Goal: Use online tool/utility: Utilize a website feature to perform a specific function

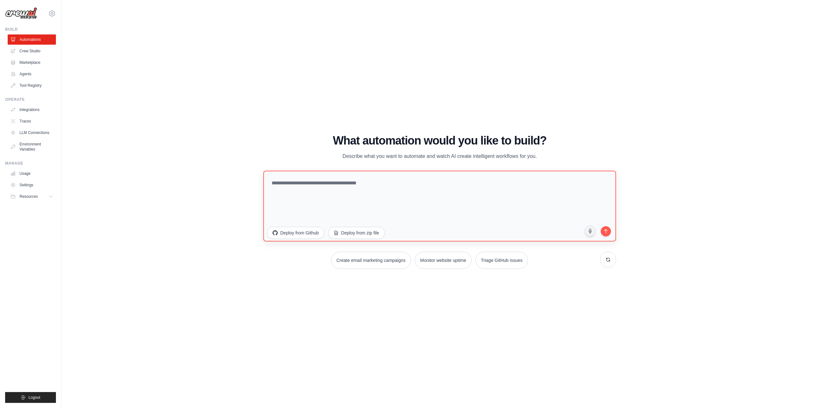
click at [338, 179] on textarea at bounding box center [439, 206] width 353 height 71
drag, startPoint x: 338, startPoint y: 179, endPoint x: 347, endPoint y: 182, distance: 9.4
click at [340, 180] on textarea at bounding box center [439, 206] width 353 height 71
click at [349, 182] on textarea at bounding box center [439, 206] width 353 height 71
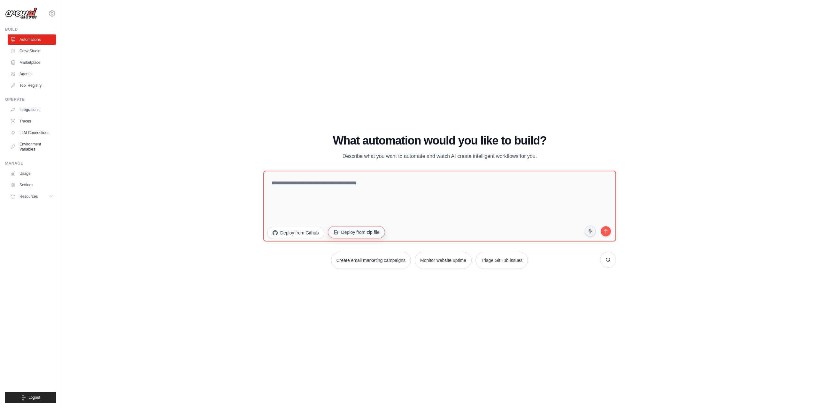
click at [357, 233] on button "Deploy from zip file" at bounding box center [356, 232] width 57 height 12
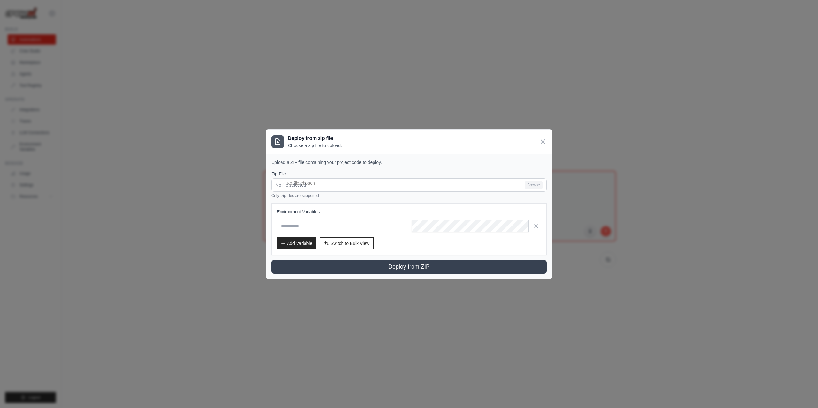
click at [304, 227] on input "text" at bounding box center [342, 226] width 130 height 12
drag, startPoint x: 307, startPoint y: 159, endPoint x: 333, endPoint y: 162, distance: 26.7
click at [323, 162] on p "Upload a ZIP file containing your project code to deploy." at bounding box center [408, 162] width 275 height 6
click at [333, 162] on p "Upload a ZIP file containing your project code to deploy." at bounding box center [408, 162] width 275 height 6
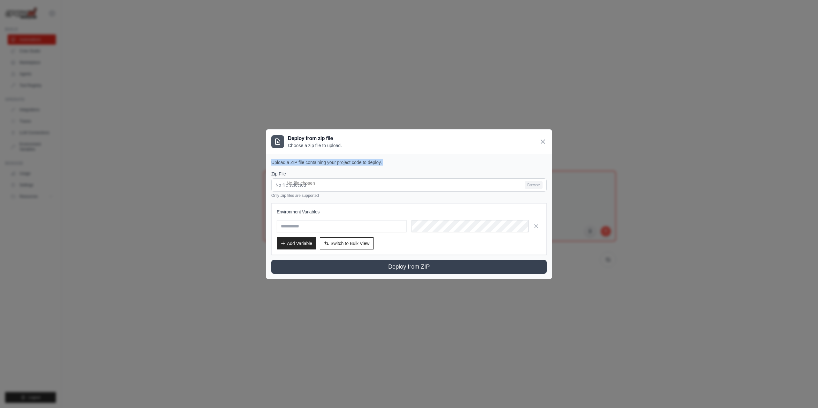
click at [333, 162] on p "Upload a ZIP file containing your project code to deploy." at bounding box center [408, 162] width 275 height 6
click at [339, 157] on div "Upload a ZIP file containing your project code to deploy. Zip File No file sele…" at bounding box center [409, 216] width 286 height 125
click at [546, 142] on div "Deploy from zip file Choose a zip file to upload." at bounding box center [409, 142] width 286 height 24
click at [544, 141] on icon at bounding box center [543, 142] width 8 height 8
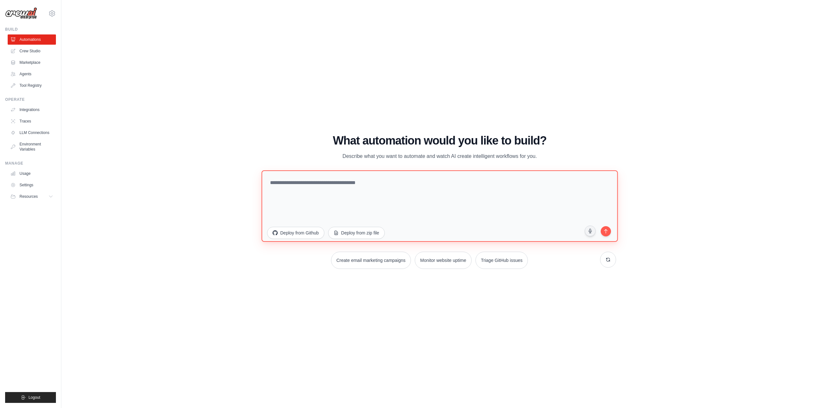
click at [357, 191] on textarea at bounding box center [439, 206] width 356 height 72
click at [341, 186] on textarea at bounding box center [439, 206] width 356 height 72
paste textarea "**********"
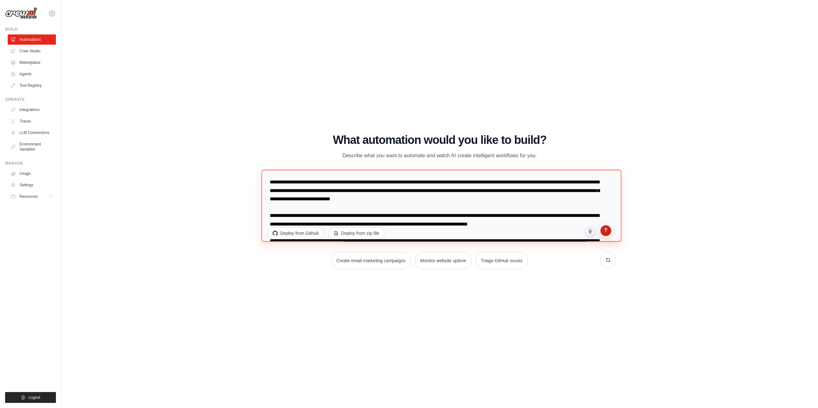
type textarea "**********"
click at [607, 233] on icon "submit" at bounding box center [605, 231] width 6 height 6
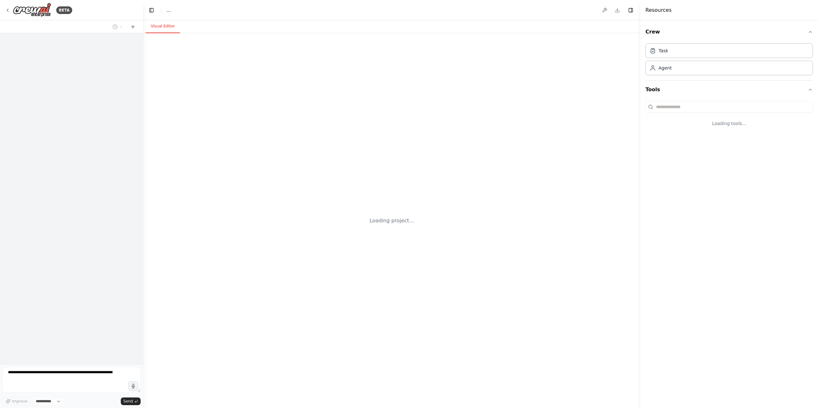
select select "****"
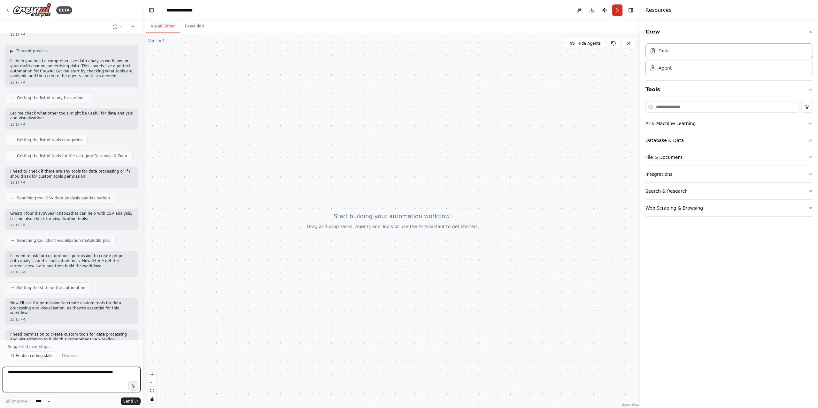
scroll to position [2575, 0]
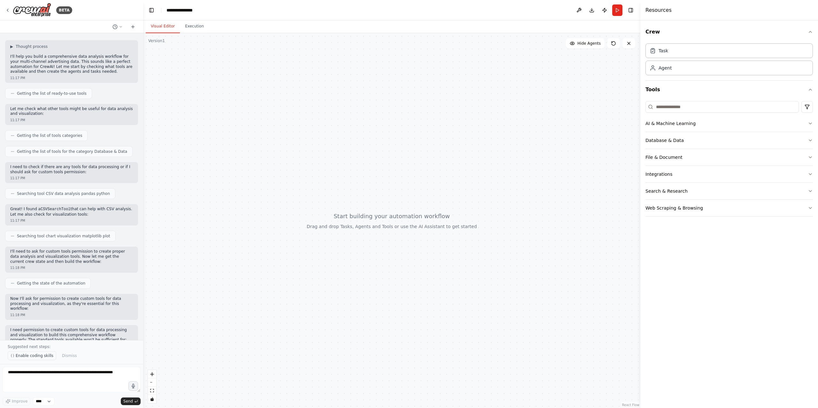
click at [30, 358] on span "Enable coding skills" at bounding box center [35, 356] width 38 height 5
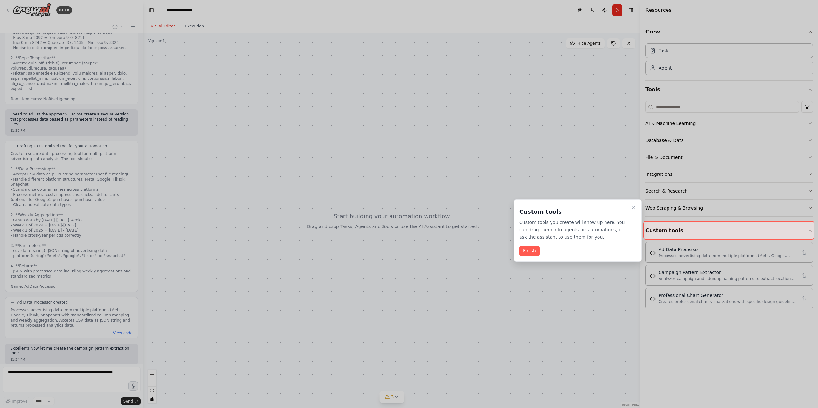
scroll to position [3709, 0]
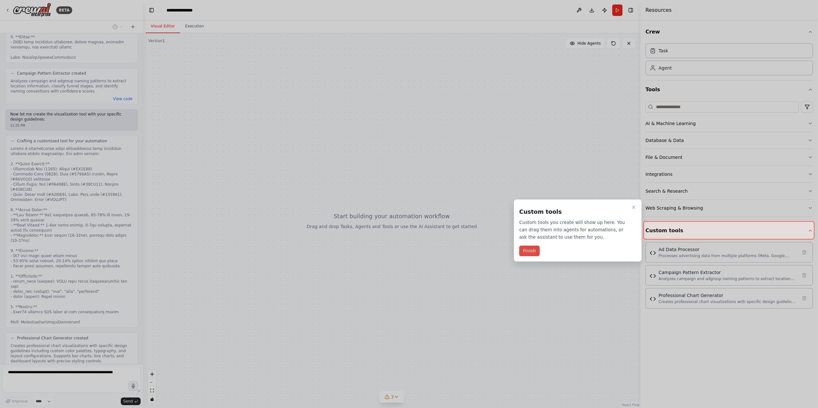
click at [529, 250] on button "Finish" at bounding box center [529, 251] width 20 height 11
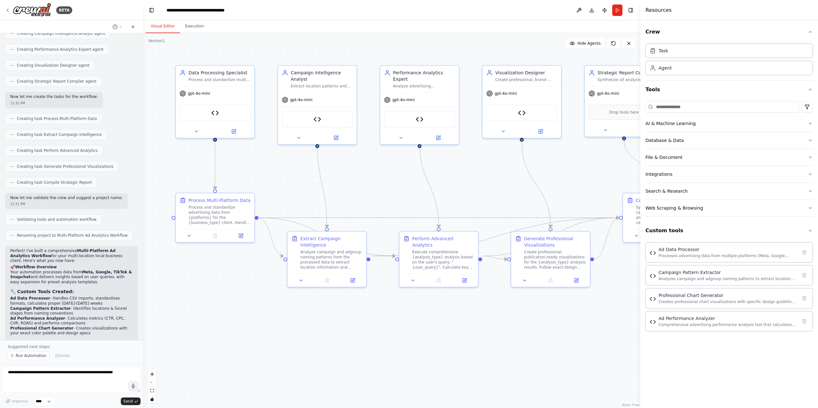
scroll to position [4405, 0]
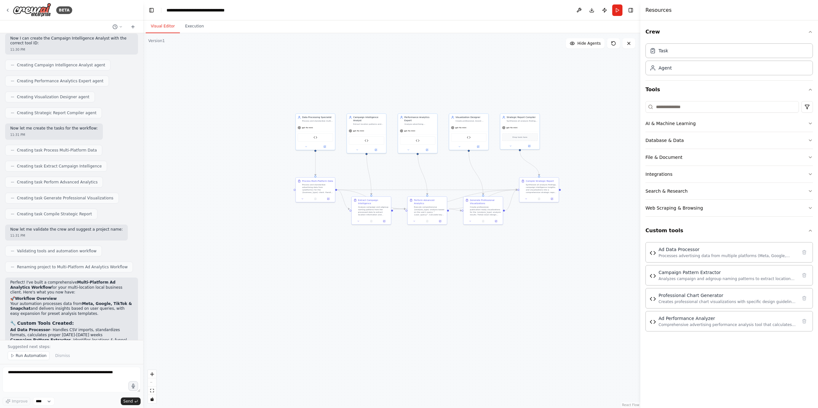
drag, startPoint x: 514, startPoint y: 109, endPoint x: 502, endPoint y: 106, distance: 12.1
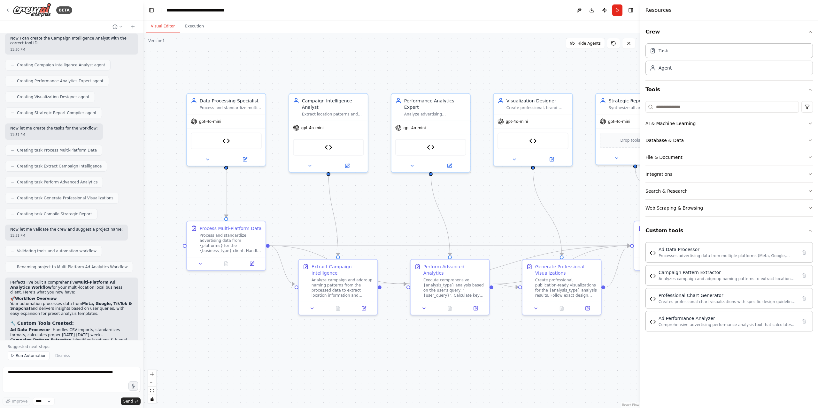
drag, startPoint x: 365, startPoint y: 85, endPoint x: 375, endPoint y: 65, distance: 22.0
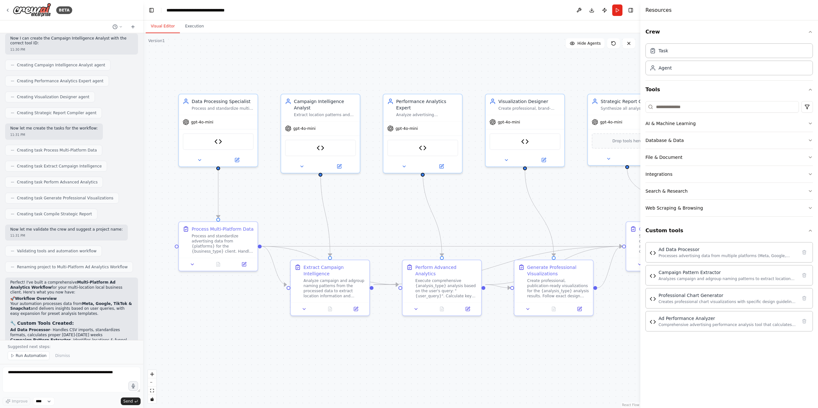
drag, startPoint x: 399, startPoint y: 68, endPoint x: 360, endPoint y: 71, distance: 38.8
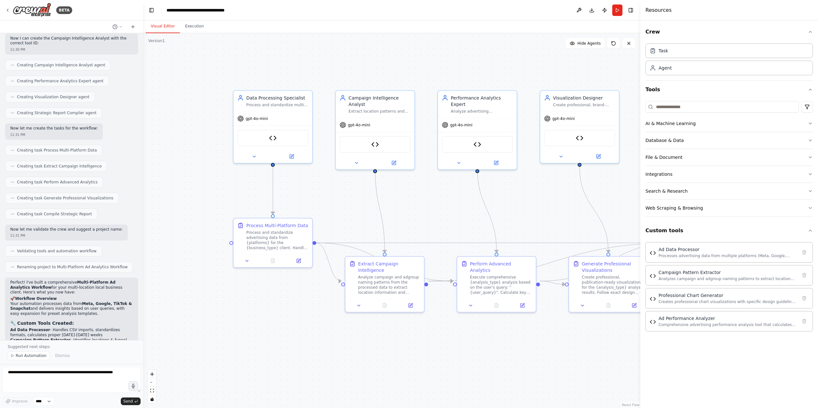
drag, startPoint x: 385, startPoint y: 86, endPoint x: 460, endPoint y: 80, distance: 74.3
drag, startPoint x: 333, startPoint y: 87, endPoint x: 265, endPoint y: 130, distance: 80.5
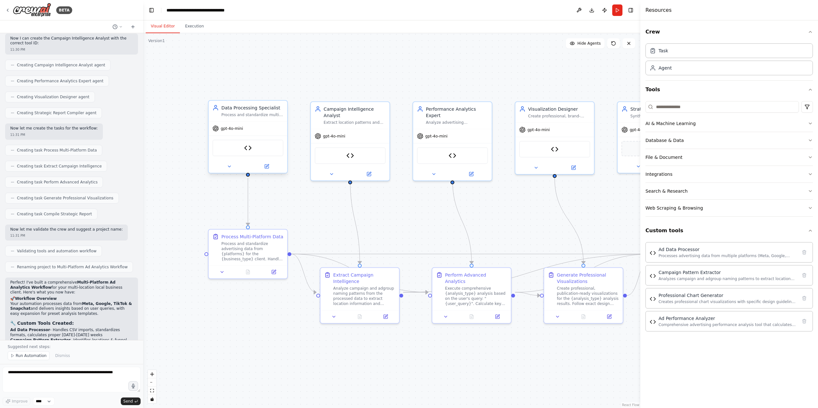
click at [257, 151] on div "Ad Data Processor" at bounding box center [247, 148] width 71 height 17
click at [248, 66] on div ".deletable-edge-delete-btn { width: 20px; height: 20px; border: 0px solid #ffff…" at bounding box center [391, 220] width 497 height 375
click at [226, 166] on icon at bounding box center [228, 166] width 5 height 5
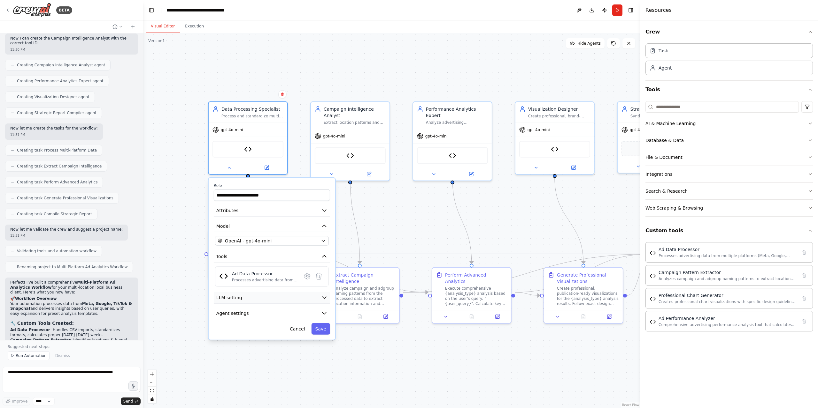
click at [258, 304] on button "LLM setting" at bounding box center [272, 298] width 116 height 12
click at [253, 355] on button "Agent settings" at bounding box center [272, 358] width 116 height 12
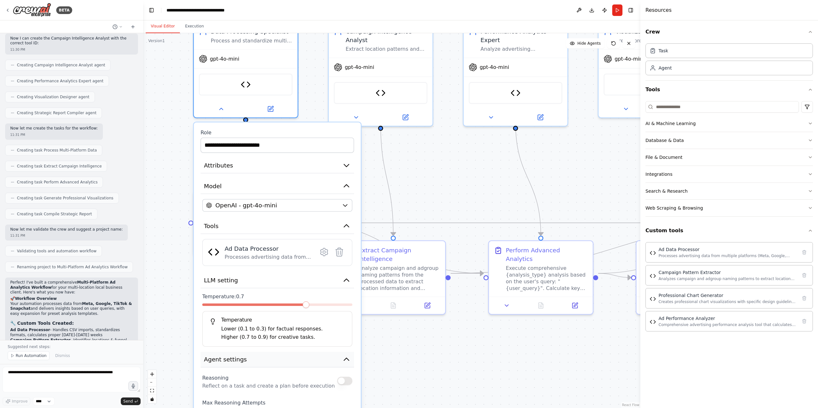
click at [307, 359] on button "Agent settings" at bounding box center [277, 360] width 153 height 16
click at [279, 282] on button "LLM setting" at bounding box center [277, 281] width 153 height 16
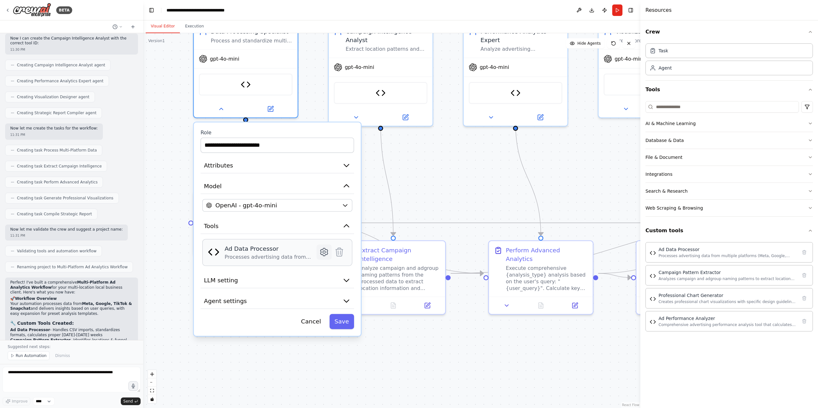
click at [322, 255] on icon at bounding box center [323, 252] width 7 height 8
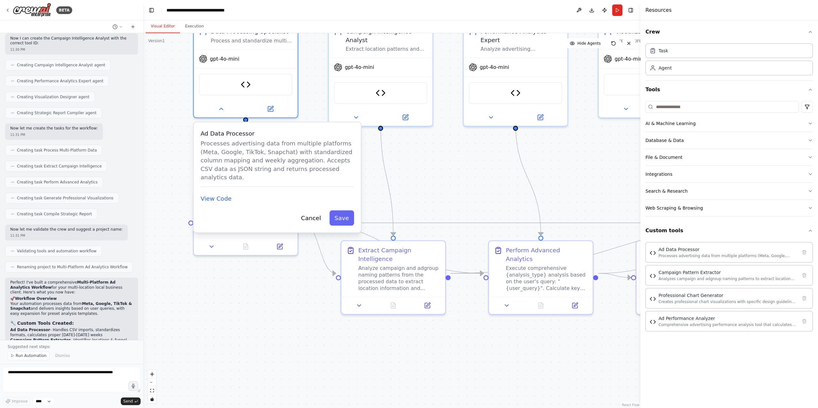
click at [423, 162] on div ".deletable-edge-delete-btn { width: 20px; height: 20px; border: 0px solid #ffff…" at bounding box center [391, 220] width 497 height 375
click at [685, 257] on div "Processes advertising data from multiple platforms (Meta, Google, TikTok, Snapc…" at bounding box center [727, 255] width 139 height 5
click at [456, 156] on div ".deletable-edge-delete-btn { width: 20px; height: 20px; border: 0px solid #ffff…" at bounding box center [391, 220] width 497 height 375
click at [314, 211] on button "Cancel" at bounding box center [311, 218] width 30 height 15
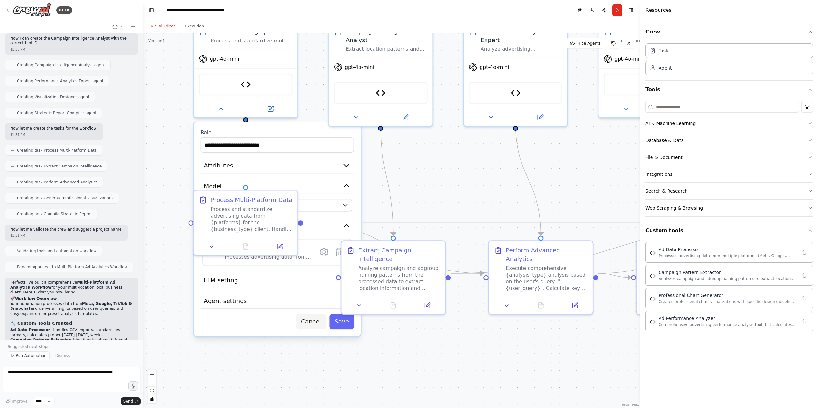
click at [315, 322] on button "Cancel" at bounding box center [311, 321] width 30 height 15
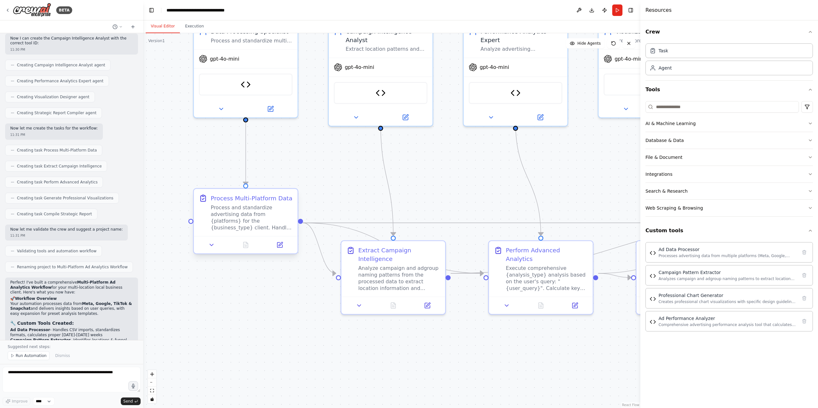
click at [241, 217] on div "Process and standardize advertising data from {platforms} for the {business_typ…" at bounding box center [251, 217] width 82 height 27
click at [211, 246] on icon at bounding box center [212, 245] width 4 height 2
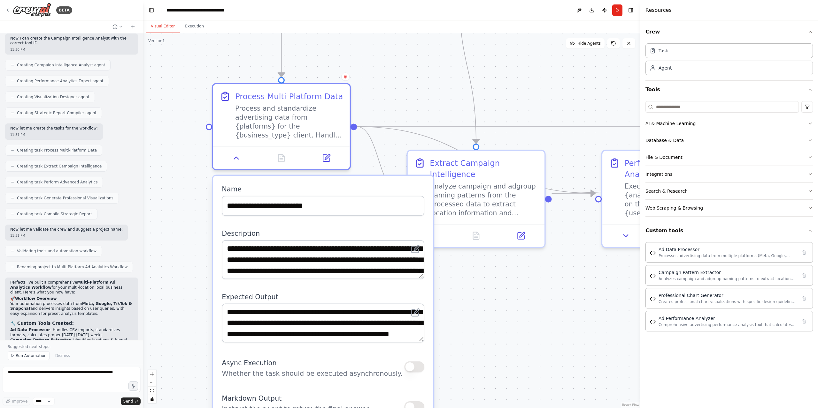
drag, startPoint x: 345, startPoint y: 355, endPoint x: 481, endPoint y: 222, distance: 191.1
click at [481, 222] on div ".deletable-edge-delete-btn { width: 20px; height: 20px; border: 0px solid #ffff…" at bounding box center [391, 220] width 497 height 375
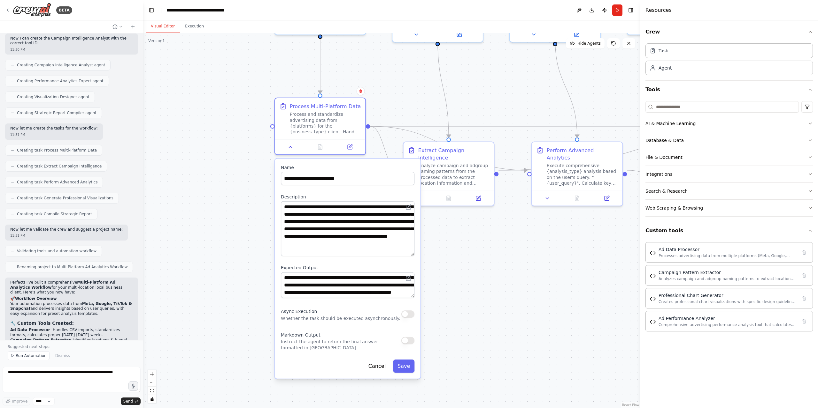
drag, startPoint x: 412, startPoint y: 225, endPoint x: 409, endPoint y: 255, distance: 29.8
click at [410, 255] on textarea "**********" at bounding box center [347, 229] width 133 height 55
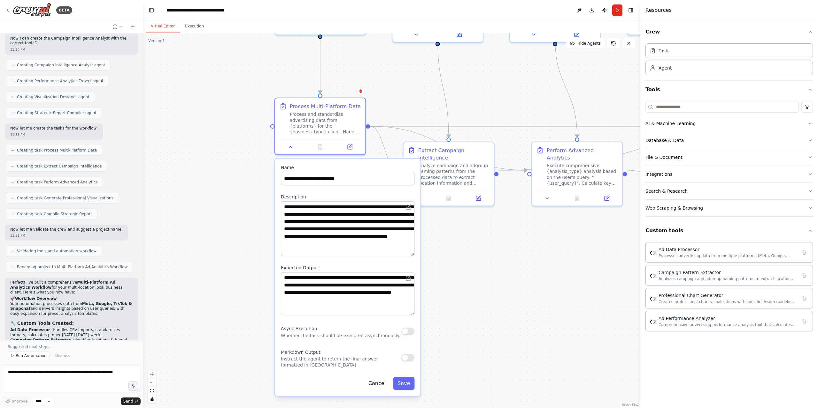
drag, startPoint x: 412, startPoint y: 297, endPoint x: 407, endPoint y: 315, distance: 18.0
click at [407, 315] on textarea "**********" at bounding box center [347, 294] width 133 height 43
click at [482, 307] on div ".deletable-edge-delete-btn { width: 20px; height: 20px; border: 0px solid #ffff…" at bounding box center [391, 220] width 497 height 375
click at [384, 385] on button "Cancel" at bounding box center [377, 383] width 26 height 13
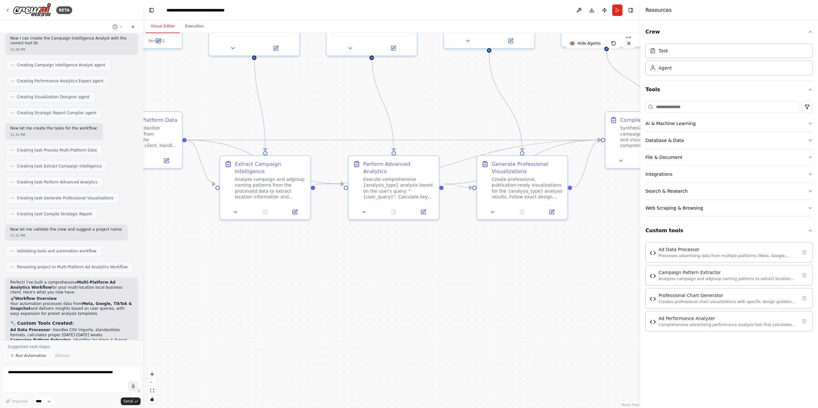
drag, startPoint x: 447, startPoint y: 282, endPoint x: 291, endPoint y: 291, distance: 155.8
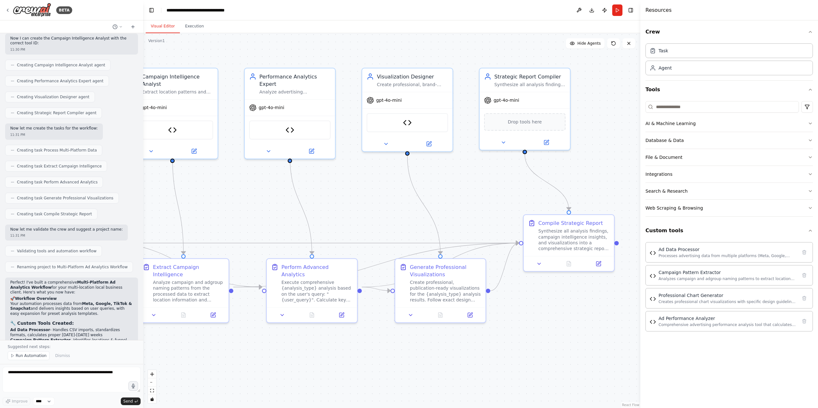
drag, startPoint x: 450, startPoint y: 257, endPoint x: 412, endPoint y: 221, distance: 51.7
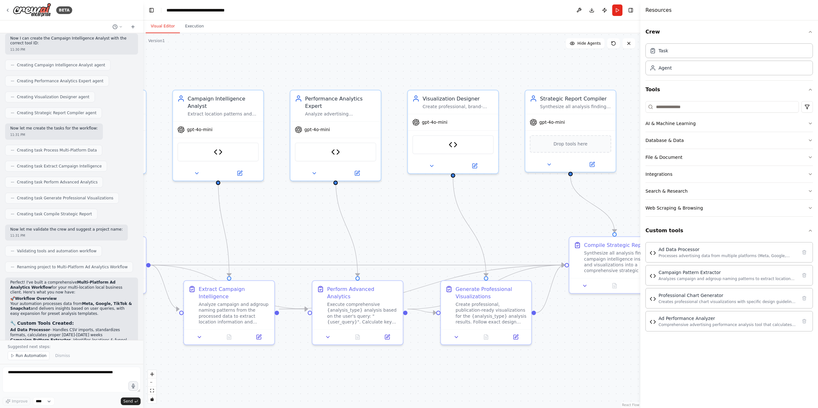
drag, startPoint x: 387, startPoint y: 205, endPoint x: 424, endPoint y: 218, distance: 38.7
click at [591, 97] on div "Strategic Report Compiler" at bounding box center [575, 97] width 71 height 7
click at [549, 166] on button at bounding box center [549, 163] width 42 height 9
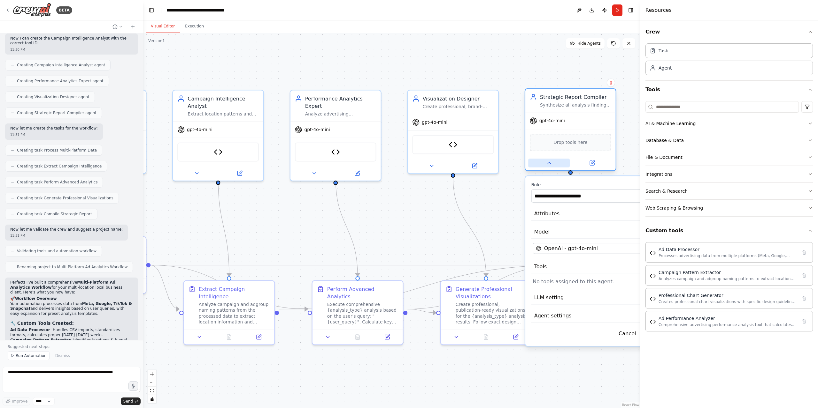
click at [552, 164] on button at bounding box center [549, 163] width 42 height 9
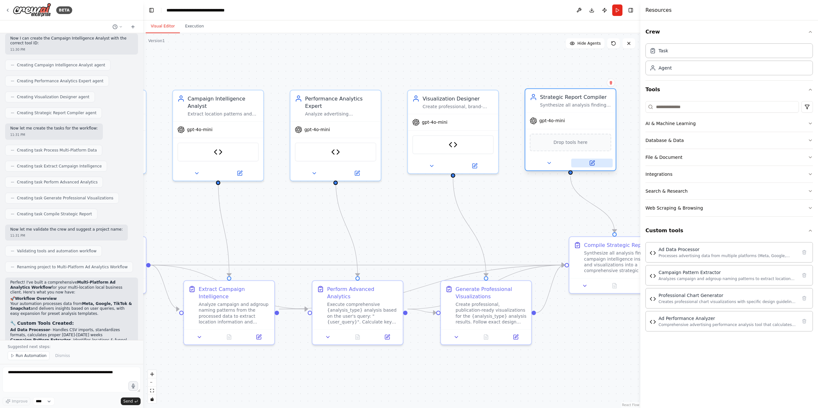
click at [587, 164] on button at bounding box center [592, 163] width 42 height 9
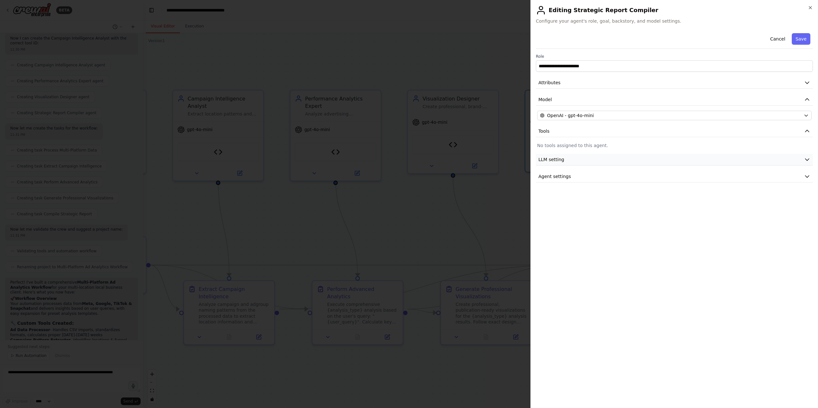
click at [558, 158] on span "LLM setting" at bounding box center [551, 159] width 26 height 6
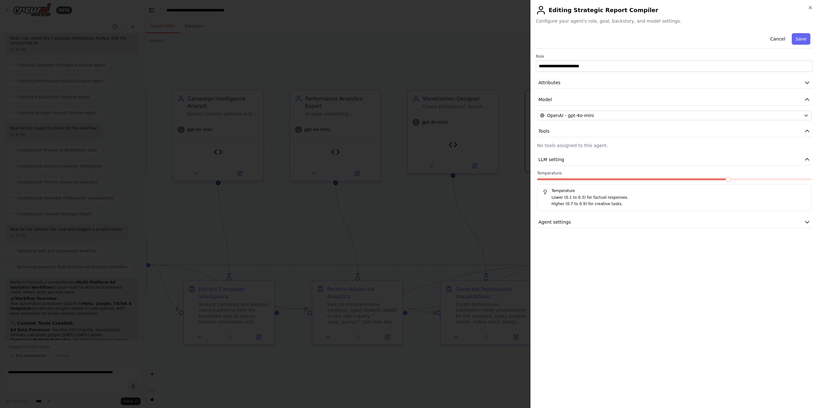
click at [498, 67] on div at bounding box center [409, 204] width 818 height 408
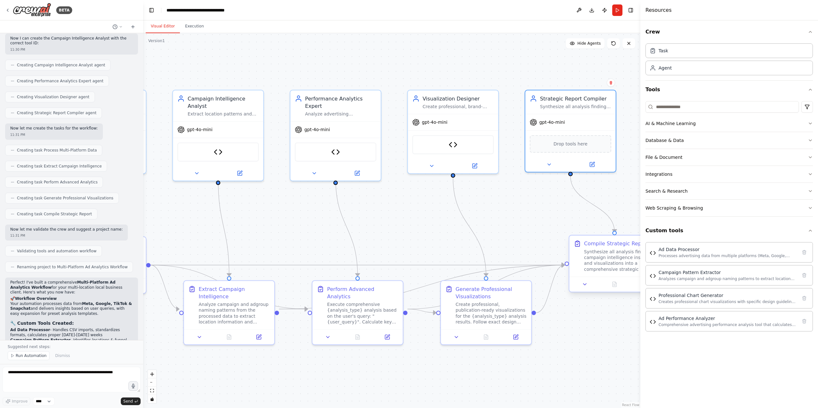
click at [604, 263] on div "Synthesize all analysis findings, campaign intelligence insights, and visualiza…" at bounding box center [619, 261] width 71 height 24
drag, startPoint x: 639, startPoint y: 194, endPoint x: 607, endPoint y: 194, distance: 32.3
click at [607, 194] on div "BETA I'm looking to build a data analysis workflow for my client. The input is …" at bounding box center [409, 204] width 818 height 408
drag, startPoint x: 618, startPoint y: 188, endPoint x: 536, endPoint y: 186, distance: 82.4
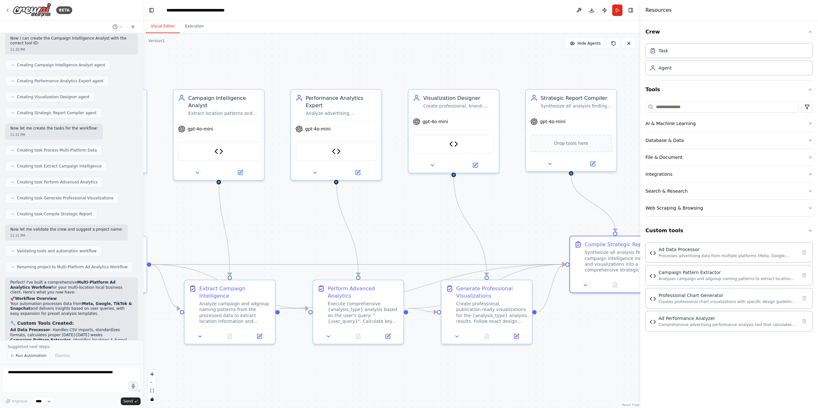
click at [536, 184] on div ".deletable-edge-delete-btn { width: 20px; height: 20px; border: 0px solid #ffff…" at bounding box center [391, 220] width 497 height 375
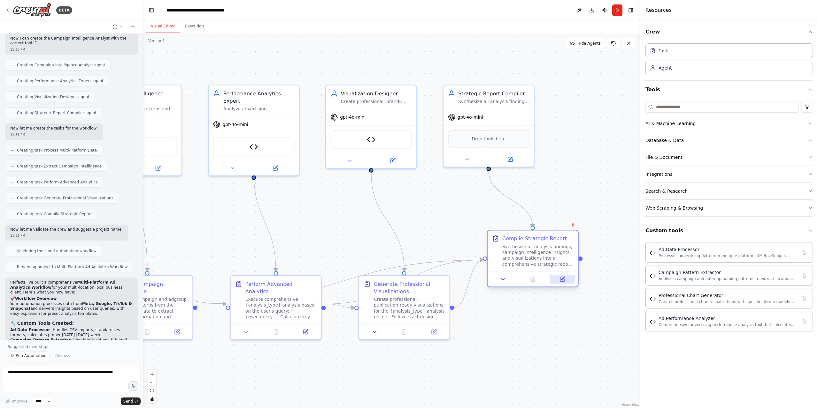
click at [560, 282] on icon at bounding box center [562, 279] width 4 height 4
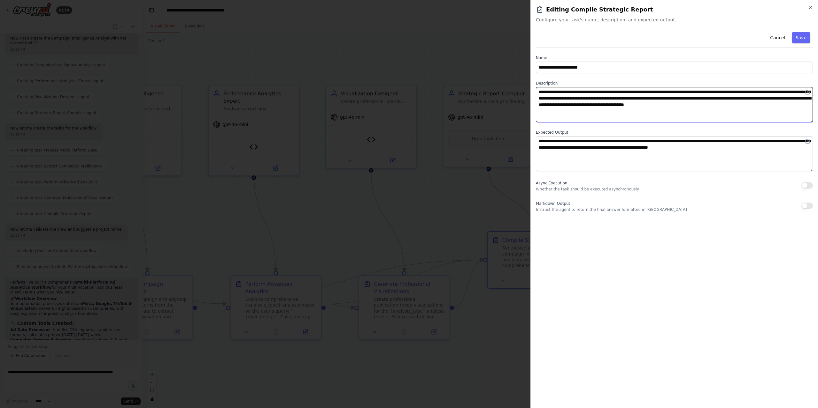
drag, startPoint x: 560, startPoint y: 282, endPoint x: 575, endPoint y: 95, distance: 187.4
click at [576, 95] on textarea "**********" at bounding box center [674, 104] width 277 height 35
click at [480, 37] on div at bounding box center [409, 204] width 818 height 408
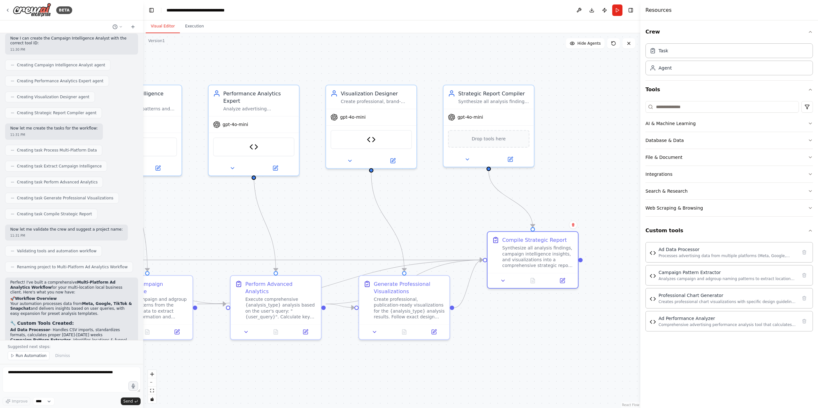
click at [346, 209] on div ".deletable-edge-delete-btn { width: 20px; height: 20px; border: 0px solid #ffff…" at bounding box center [391, 220] width 497 height 375
click at [397, 309] on div "Create professional, publication-ready visualizations for the {analysis_type} a…" at bounding box center [409, 307] width 71 height 24
drag, startPoint x: 309, startPoint y: 58, endPoint x: 312, endPoint y: 67, distance: 8.9
click at [309, 58] on div ".deletable-edge-delete-btn { width: 20px; height: 20px; border: 0px solid #ffff…" at bounding box center [391, 220] width 497 height 375
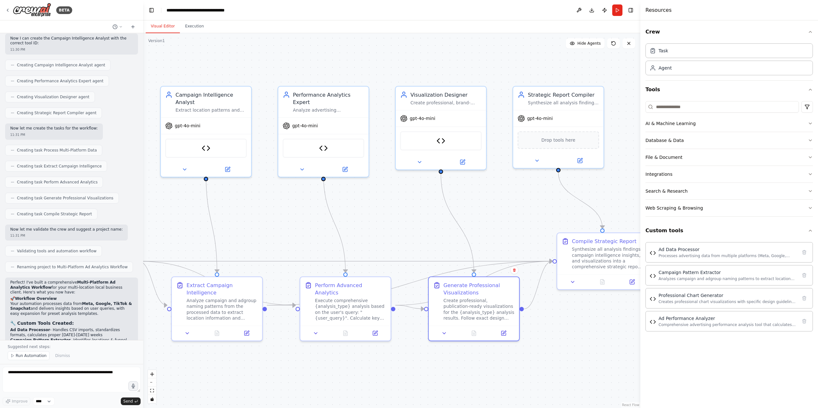
drag, startPoint x: 291, startPoint y: 57, endPoint x: 387, endPoint y: 57, distance: 96.5
click at [387, 57] on div ".deletable-edge-delete-btn { width: 20px; height: 20px; border: 0px solid #ffff…" at bounding box center [391, 220] width 497 height 375
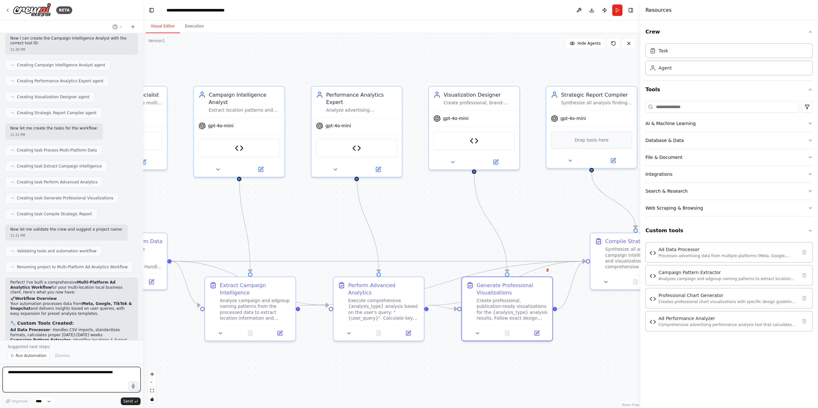
click at [41, 376] on textarea at bounding box center [72, 380] width 138 height 26
type textarea "**********"
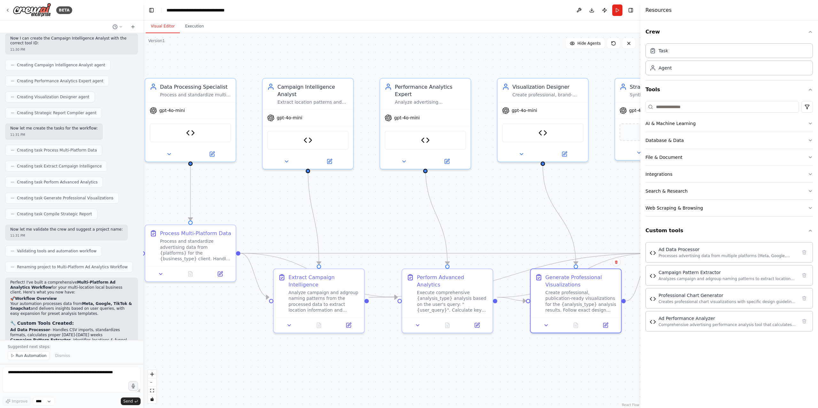
drag, startPoint x: 182, startPoint y: 207, endPoint x: 125, endPoint y: 214, distance: 58.2
click at [239, 199] on div ".deletable-edge-delete-btn { width: 20px; height: 20px; border: 0px solid #ffff…" at bounding box center [391, 220] width 497 height 375
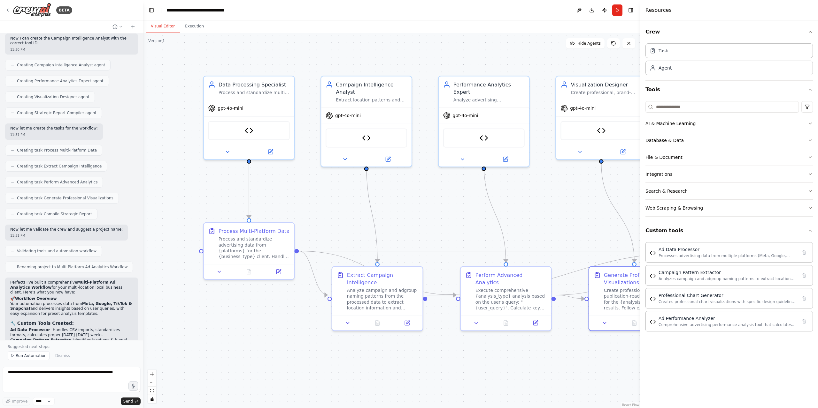
drag, startPoint x: 286, startPoint y: 203, endPoint x: 290, endPoint y: 203, distance: 3.8
click at [290, 203] on div ".deletable-edge-delete-btn { width: 20px; height: 20px; border: 0px solid #ffff…" at bounding box center [391, 220] width 497 height 375
click at [30, 357] on span "Run Automation" at bounding box center [31, 356] width 31 height 5
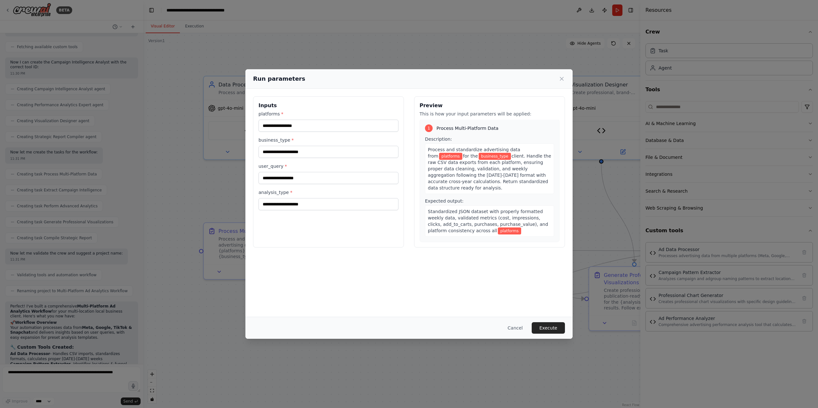
scroll to position [0, 0]
click at [520, 324] on button "Cancel" at bounding box center [514, 328] width 25 height 11
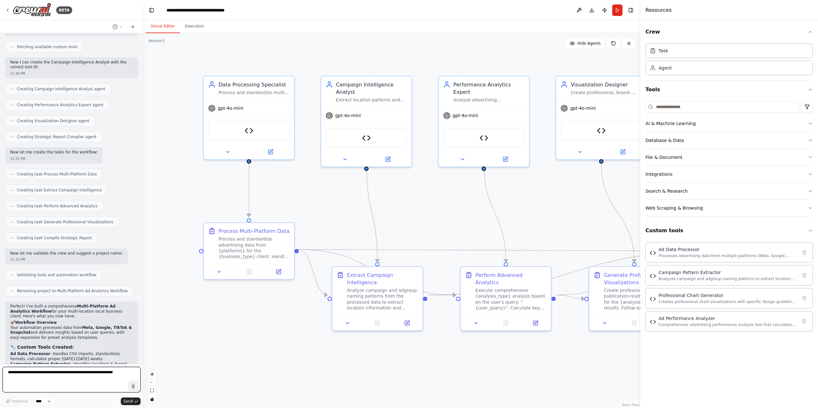
click at [45, 378] on textarea at bounding box center [72, 380] width 138 height 26
drag, startPoint x: 46, startPoint y: 393, endPoint x: 95, endPoint y: 384, distance: 48.9
click at [95, 384] on textarea "**********" at bounding box center [72, 380] width 138 height 26
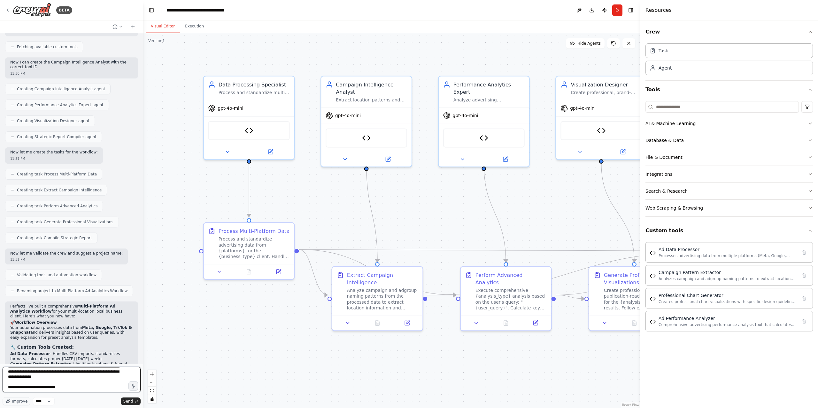
paste textarea "**********"
type textarea "**********"
click at [134, 404] on button "Send" at bounding box center [131, 402] width 20 height 8
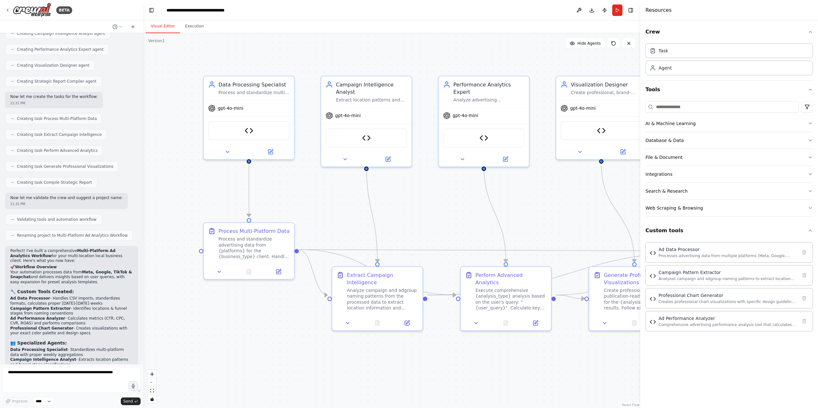
scroll to position [4544, 0]
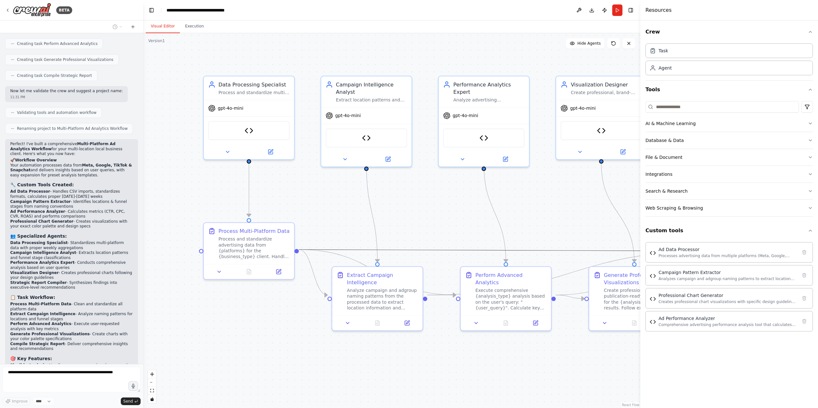
drag, startPoint x: 428, startPoint y: 243, endPoint x: 391, endPoint y: 233, distance: 38.5
click at [370, 236] on div ".deletable-edge-delete-btn { width: 20px; height: 20px; border: 0px solid #ffff…" at bounding box center [391, 220] width 497 height 375
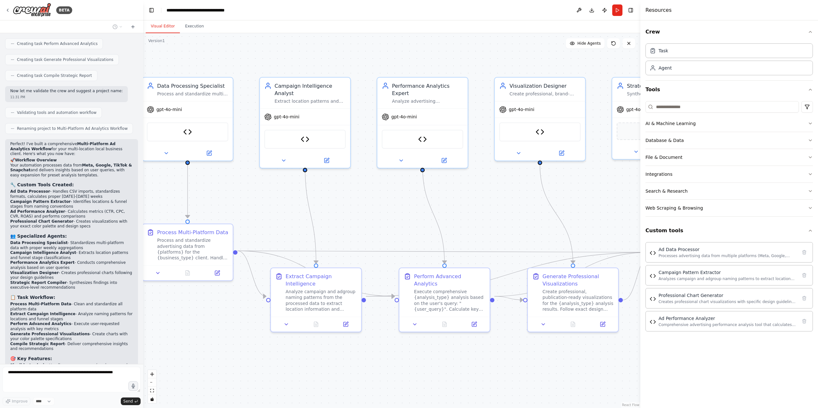
drag, startPoint x: 428, startPoint y: 227, endPoint x: 367, endPoint y: 228, distance: 60.7
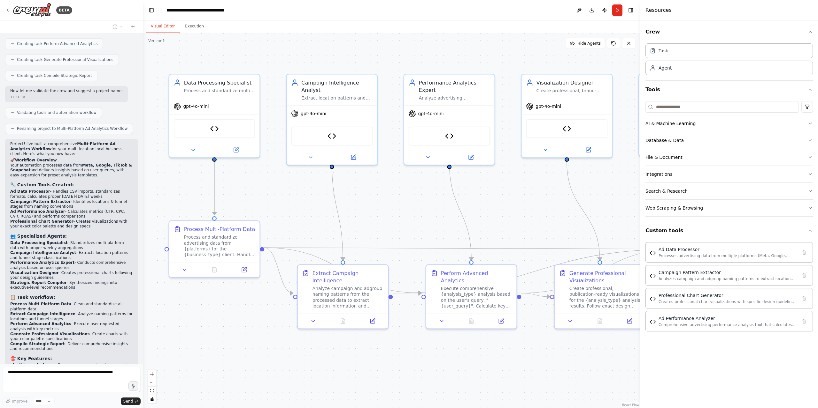
drag, startPoint x: 361, startPoint y: 221, endPoint x: 340, endPoint y: 231, distance: 23.3
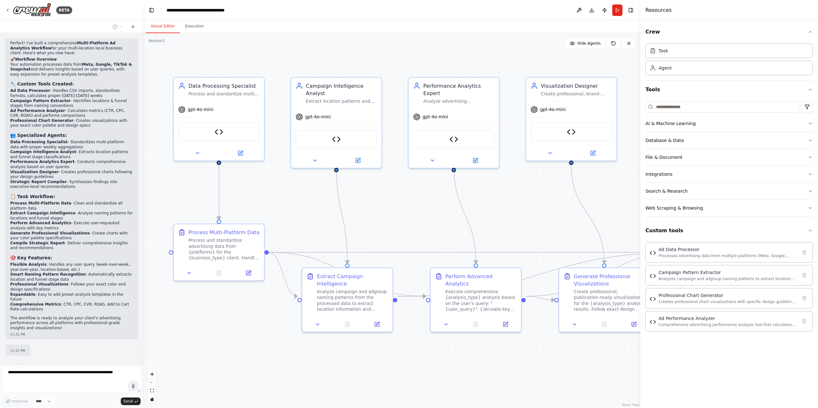
scroll to position [4650, 0]
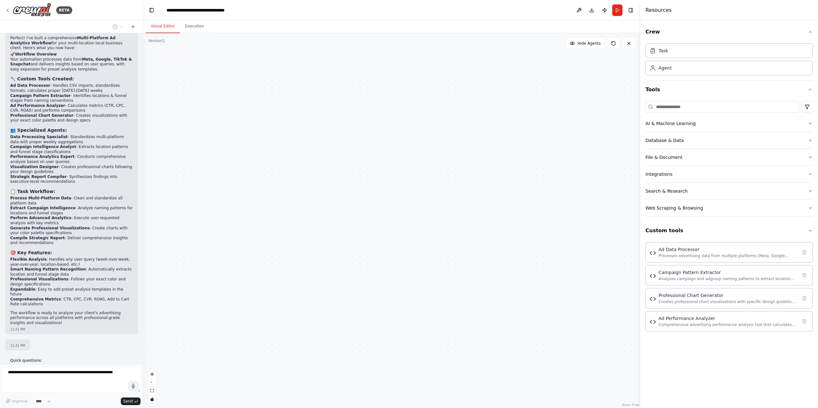
drag, startPoint x: 314, startPoint y: 103, endPoint x: 326, endPoint y: 95, distance: 13.6
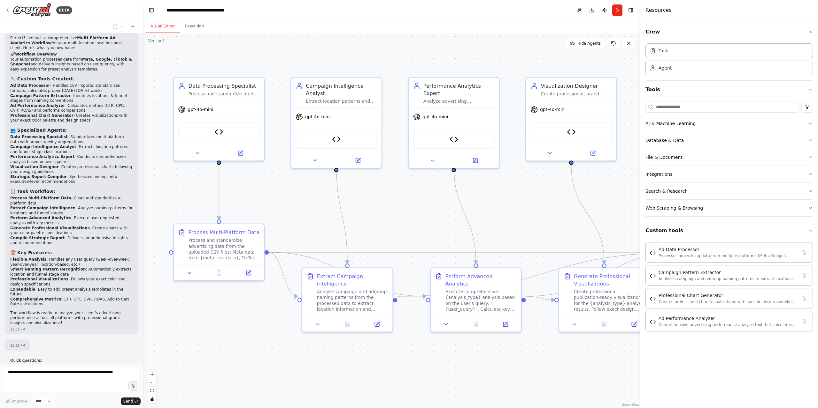
drag, startPoint x: 326, startPoint y: 95, endPoint x: 354, endPoint y: 46, distance: 56.5
click at [353, 46] on div ".deletable-edge-delete-btn { width: 20px; height: 20px; border: 0px solid #ffff…" at bounding box center [391, 220] width 497 height 375
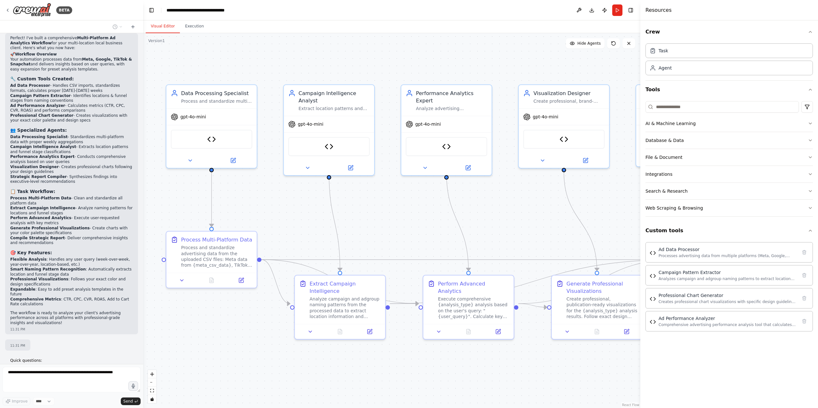
drag, startPoint x: 376, startPoint y: 54, endPoint x: 362, endPoint y: 52, distance: 14.2
click at [367, 62] on div ".deletable-edge-delete-btn { width: 20px; height: 20px; border: 0px solid #ffff…" at bounding box center [391, 220] width 497 height 375
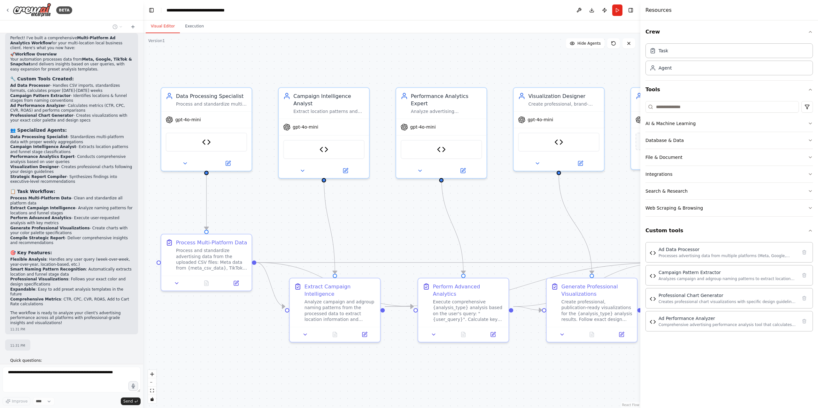
click at [271, 56] on div ".deletable-edge-delete-btn { width: 20px; height: 20px; border: 0px solid #ffff…" at bounding box center [391, 220] width 497 height 375
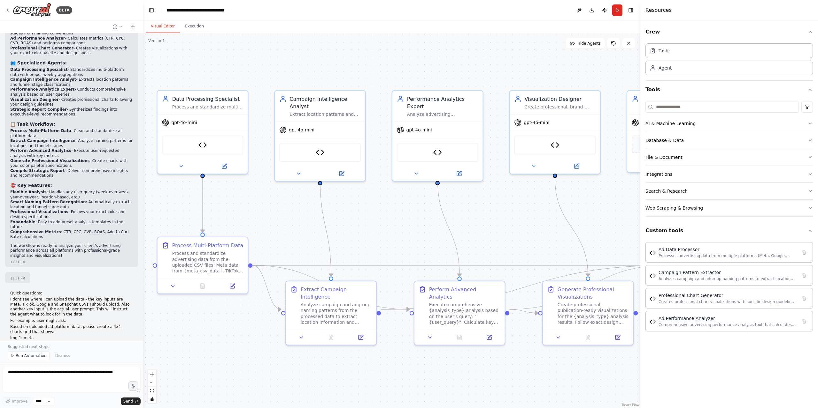
drag, startPoint x: 524, startPoint y: 67, endPoint x: 528, endPoint y: 67, distance: 3.8
click at [528, 67] on div ".deletable-edge-delete-btn { width: 20px; height: 20px; border: 0px solid #ffff…" at bounding box center [391, 220] width 497 height 375
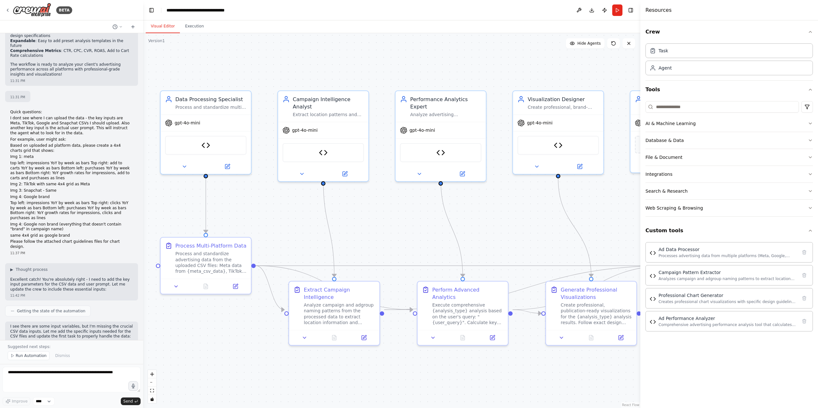
scroll to position [4904, 0]
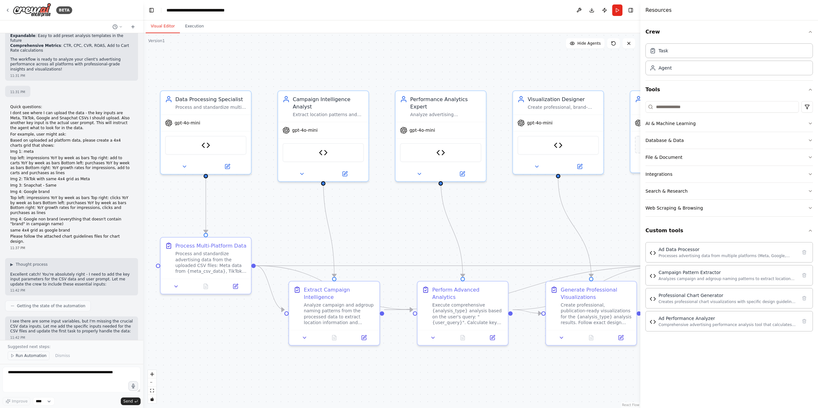
click at [29, 356] on span "Run Automation" at bounding box center [31, 356] width 31 height 5
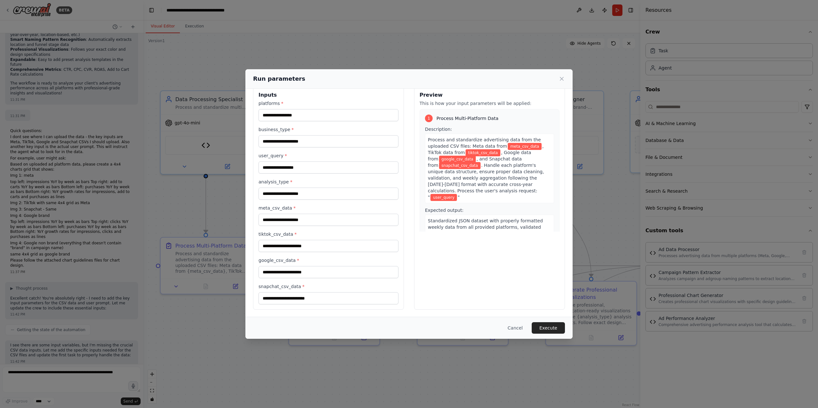
scroll to position [11, 0]
click at [299, 190] on input "analysis_type *" at bounding box center [328, 193] width 140 height 12
click at [301, 214] on input "meta_csv_data *" at bounding box center [328, 219] width 140 height 12
click at [298, 222] on input "meta_csv_data *" at bounding box center [328, 219] width 140 height 12
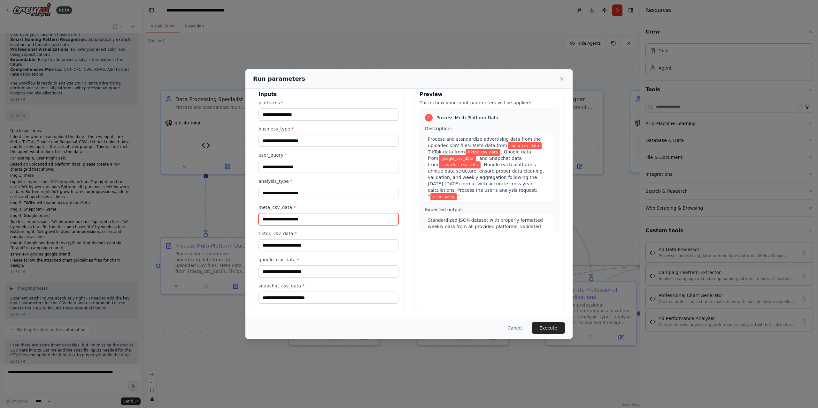
click at [298, 222] on input "meta_csv_data *" at bounding box center [328, 219] width 140 height 12
click at [275, 209] on label "meta_csv_data *" at bounding box center [328, 207] width 140 height 6
click at [275, 213] on input "meta_csv_data *" at bounding box center [328, 219] width 140 height 12
click at [275, 209] on label "meta_csv_data *" at bounding box center [328, 207] width 140 height 6
click at [275, 213] on input "meta_csv_data *" at bounding box center [328, 219] width 140 height 12
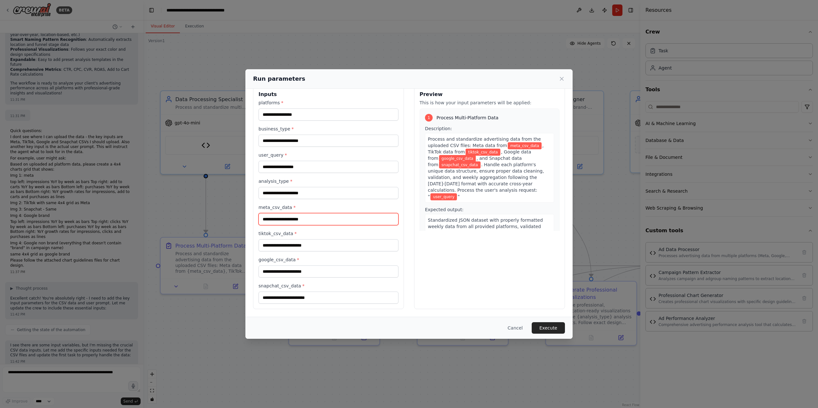
click at [285, 216] on input "meta_csv_data *" at bounding box center [328, 219] width 140 height 12
click at [561, 78] on icon at bounding box center [561, 79] width 6 height 6
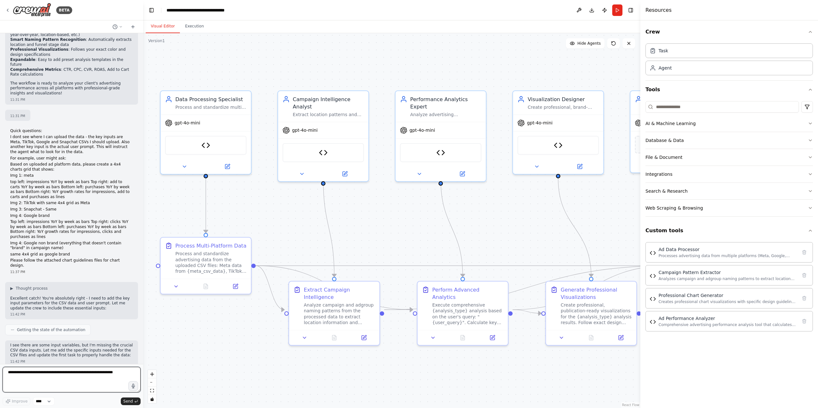
click at [64, 379] on textarea at bounding box center [72, 380] width 138 height 26
type textarea "**********"
click at [131, 403] on span "Send" at bounding box center [128, 401] width 10 height 5
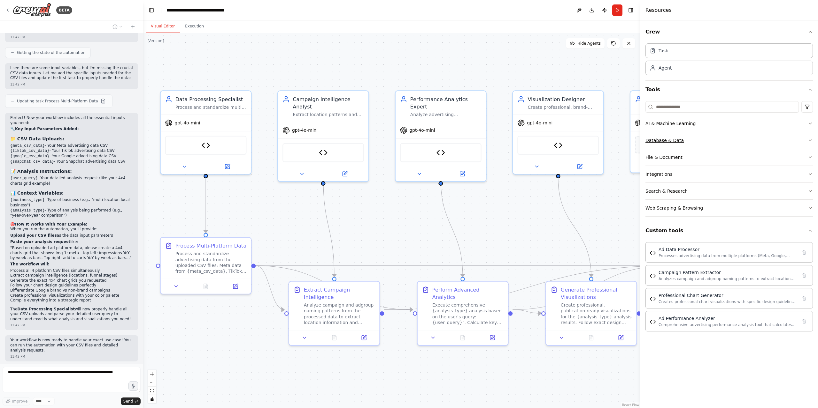
scroll to position [5199, 0]
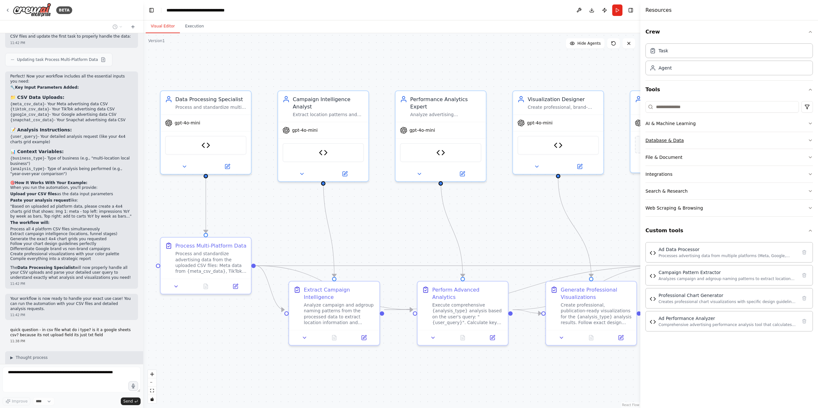
click at [720, 145] on button "Database & Data" at bounding box center [728, 140] width 167 height 17
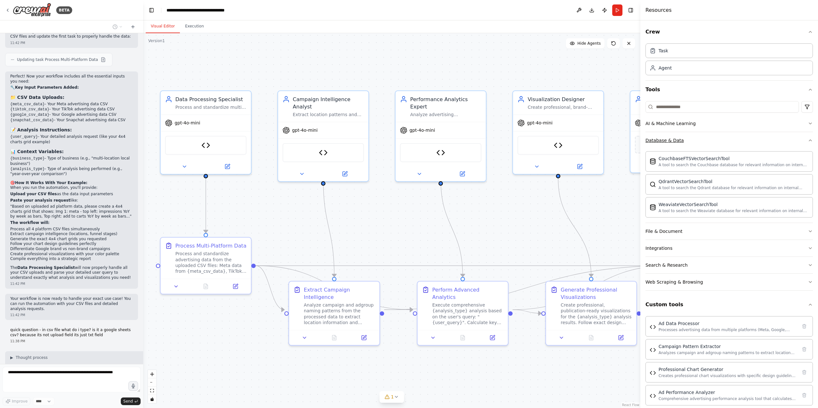
click at [683, 139] on button "Database & Data" at bounding box center [728, 140] width 167 height 17
click at [691, 109] on input at bounding box center [721, 106] width 153 height 11
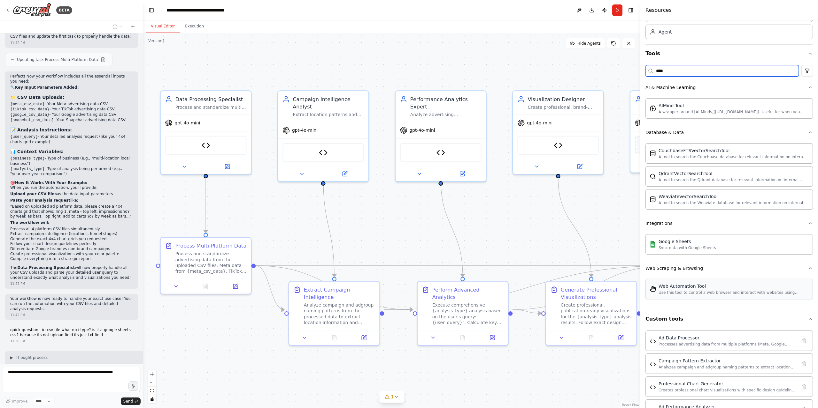
scroll to position [81, 0]
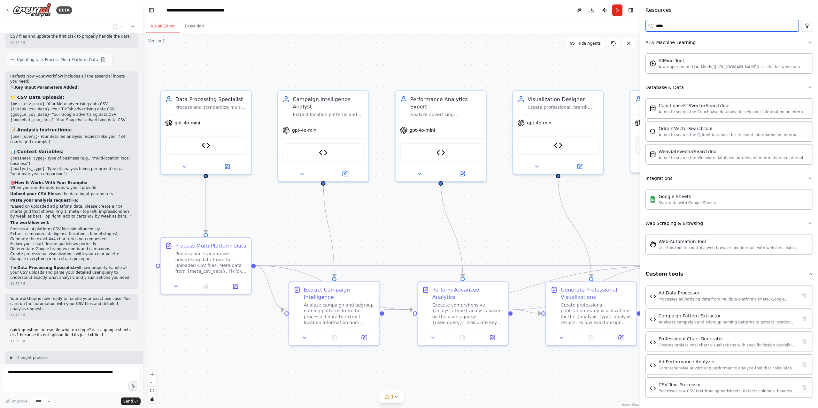
type input "****"
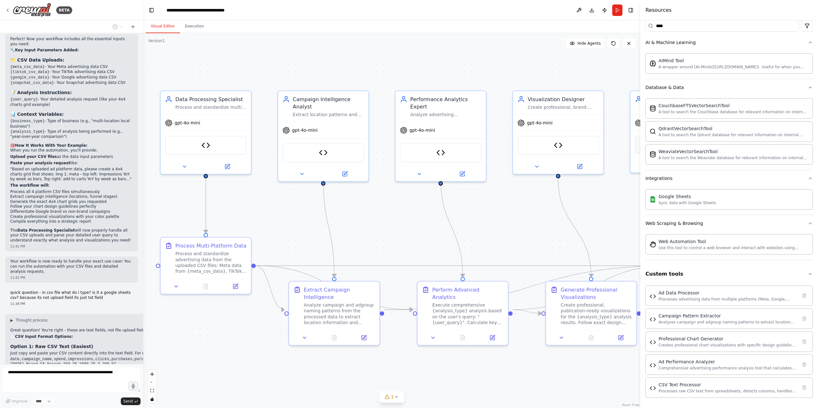
scroll to position [5241, 0]
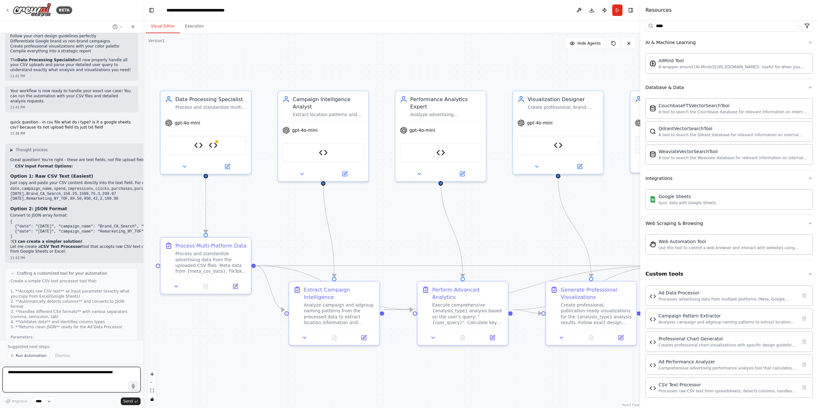
scroll to position [5401, 0]
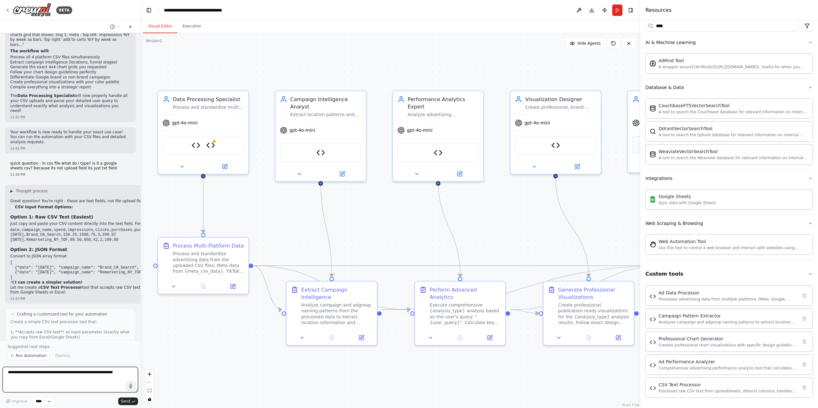
click at [141, 326] on div "BETA I'm looking to build a data analysis workflow for my client. The input is …" at bounding box center [409, 204] width 818 height 408
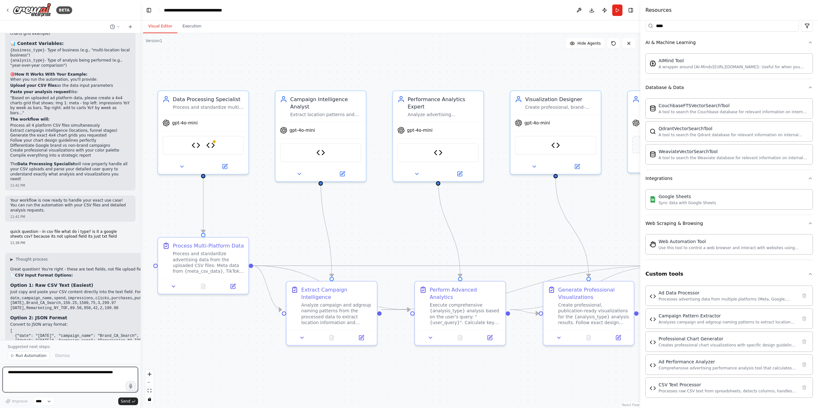
scroll to position [5447, 0]
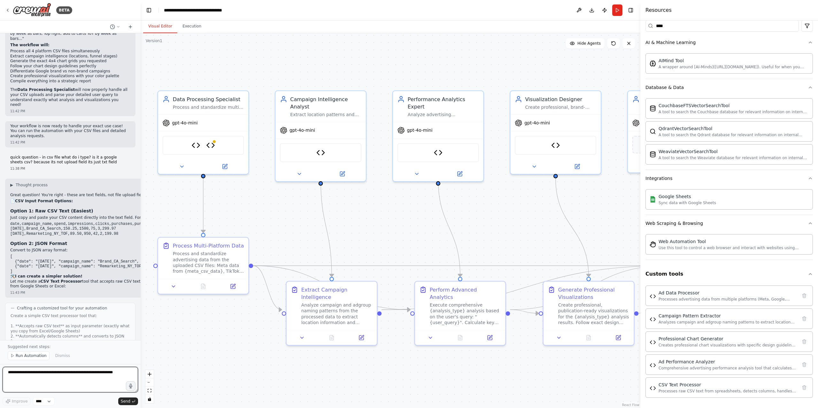
click at [41, 371] on textarea at bounding box center [70, 380] width 135 height 26
click at [47, 386] on textarea "**********" at bounding box center [70, 380] width 135 height 26
type textarea "**********"
click at [124, 400] on span "Send" at bounding box center [126, 401] width 10 height 5
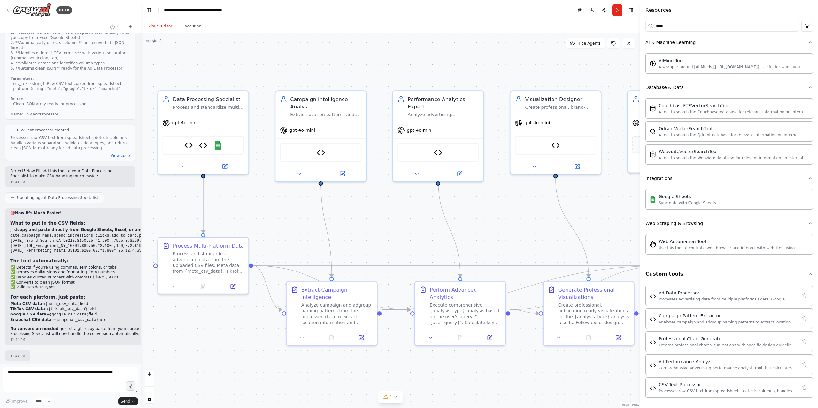
scroll to position [5888, 0]
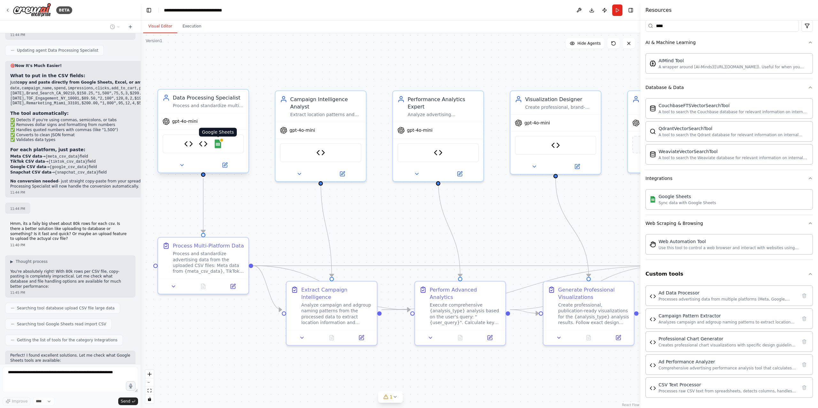
click at [219, 146] on img at bounding box center [217, 144] width 9 height 9
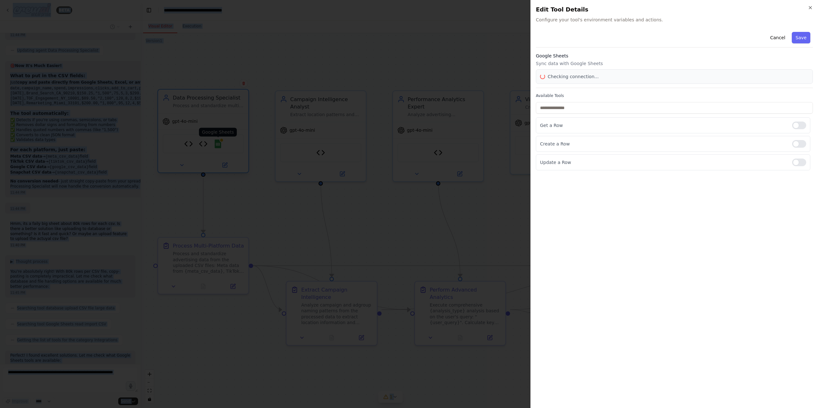
click at [219, 146] on div at bounding box center [409, 204] width 818 height 408
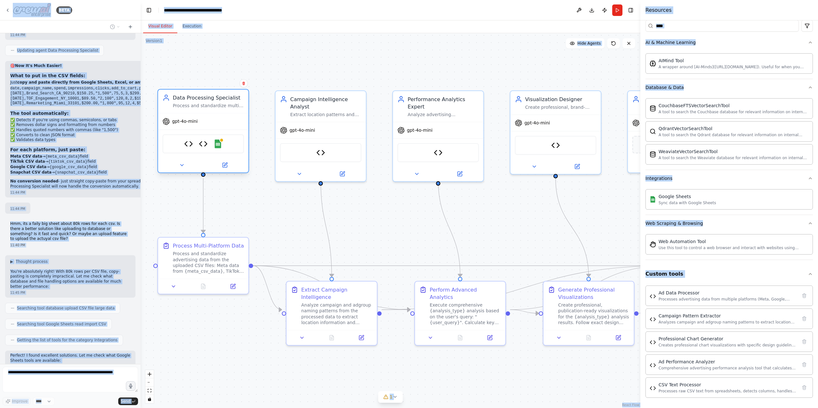
click at [230, 146] on div "Ad Data Processor CSV Text Processor Google Sheets" at bounding box center [203, 143] width 81 height 19
click at [217, 144] on img at bounding box center [217, 144] width 9 height 9
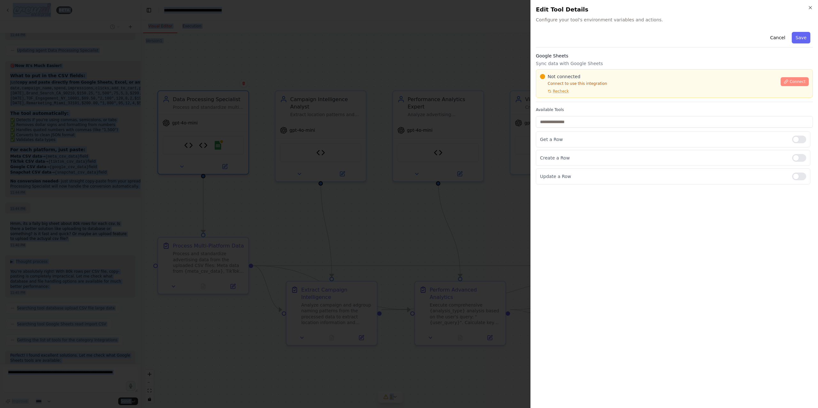
click at [787, 79] on button "Connect" at bounding box center [794, 81] width 28 height 9
click at [524, 140] on div at bounding box center [409, 204] width 818 height 408
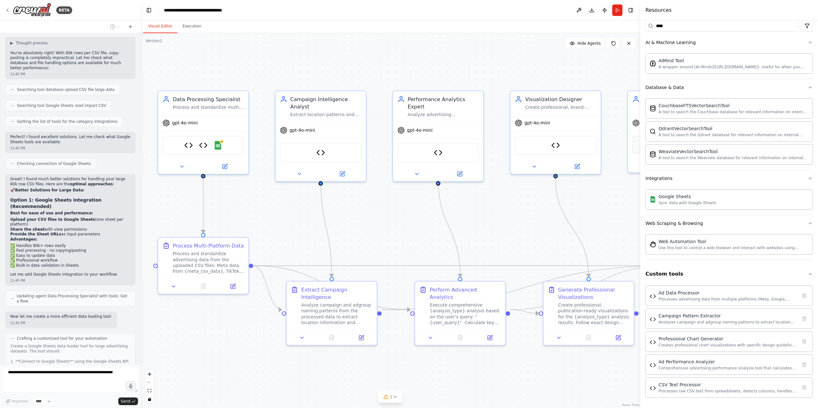
scroll to position [6118, 0]
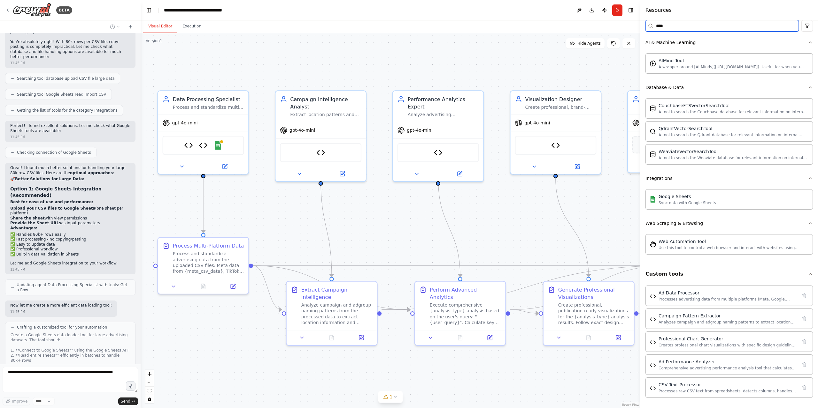
click at [686, 28] on input "****" at bounding box center [721, 25] width 153 height 11
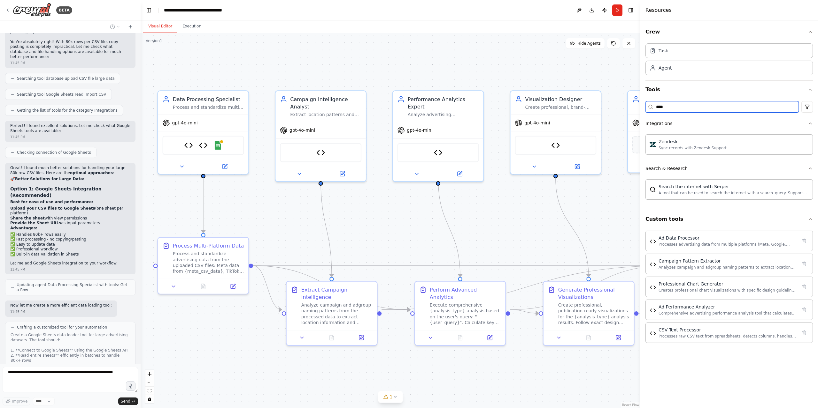
scroll to position [0, 0]
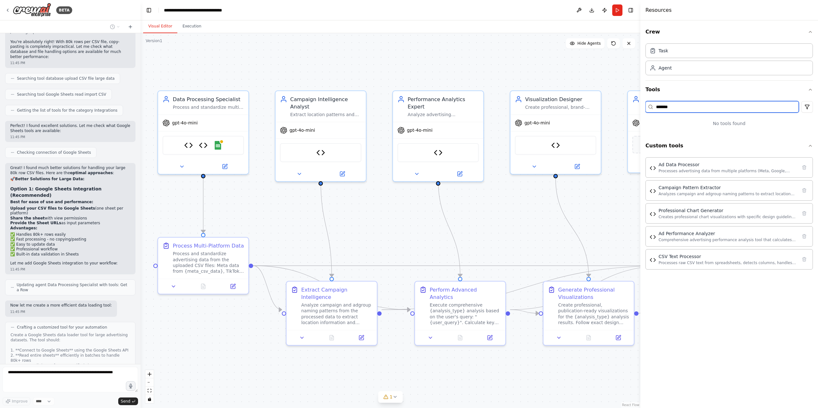
type input "********"
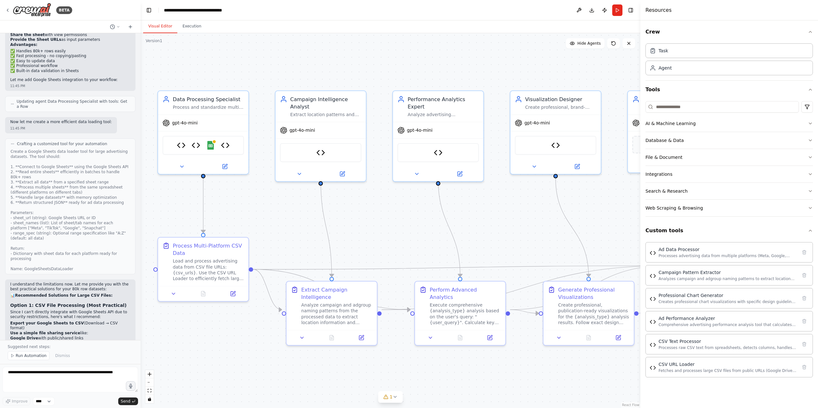
scroll to position [6319, 0]
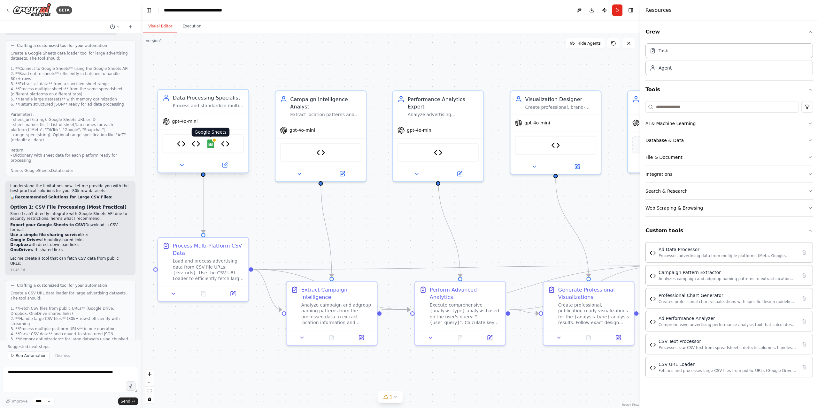
click at [210, 146] on img at bounding box center [210, 144] width 9 height 9
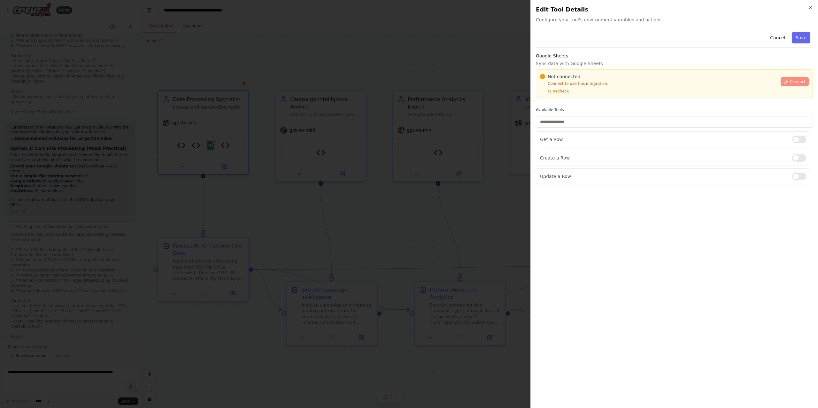
click at [791, 80] on span "Connect" at bounding box center [797, 81] width 16 height 5
click at [365, 180] on div at bounding box center [409, 204] width 818 height 408
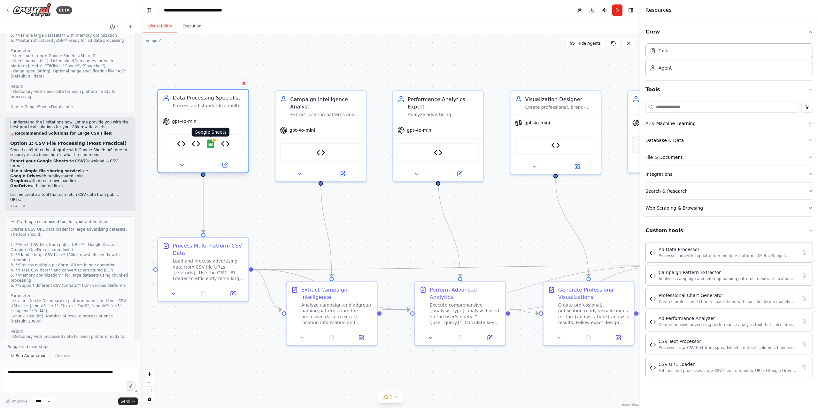
click at [209, 147] on img at bounding box center [210, 144] width 9 height 9
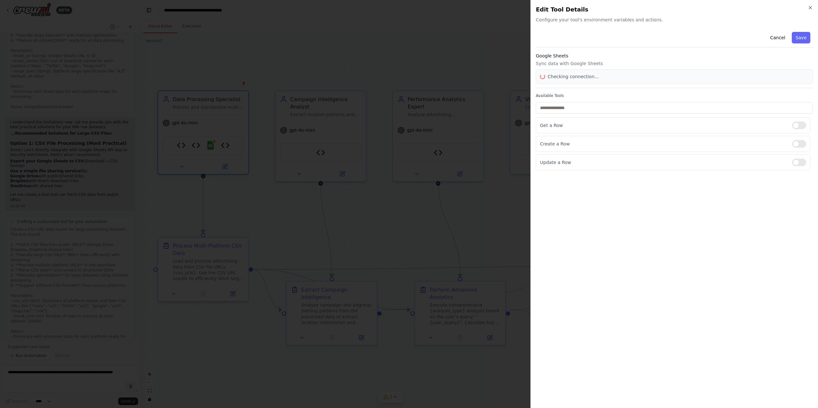
click at [388, 99] on div at bounding box center [409, 204] width 818 height 408
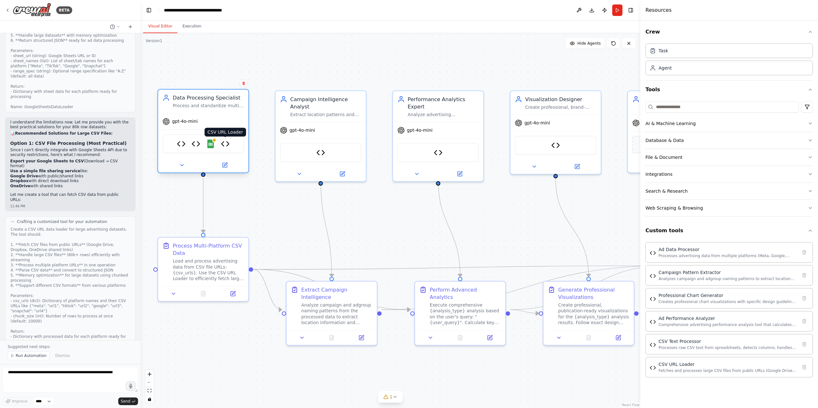
click at [224, 143] on img at bounding box center [225, 144] width 9 height 9
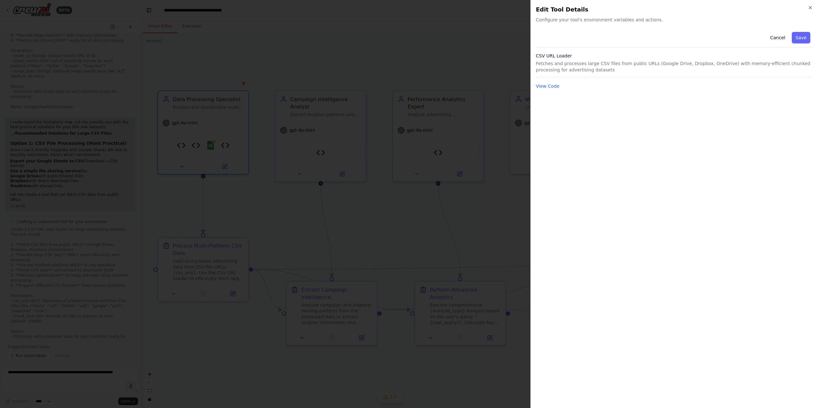
click at [475, 48] on div at bounding box center [409, 204] width 818 height 408
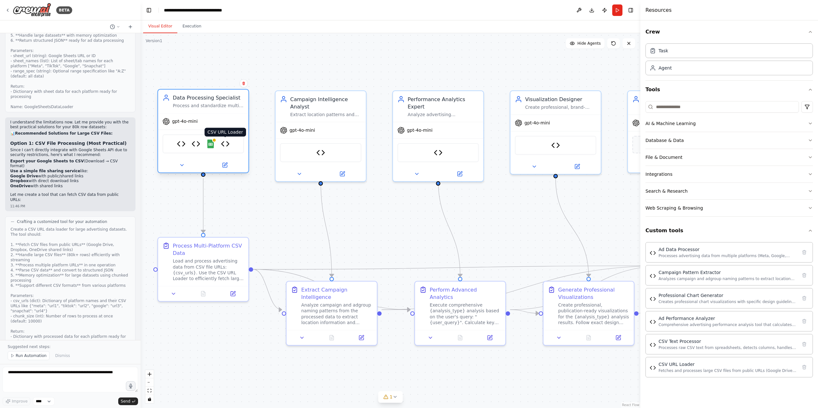
click at [227, 144] on img at bounding box center [225, 144] width 9 height 9
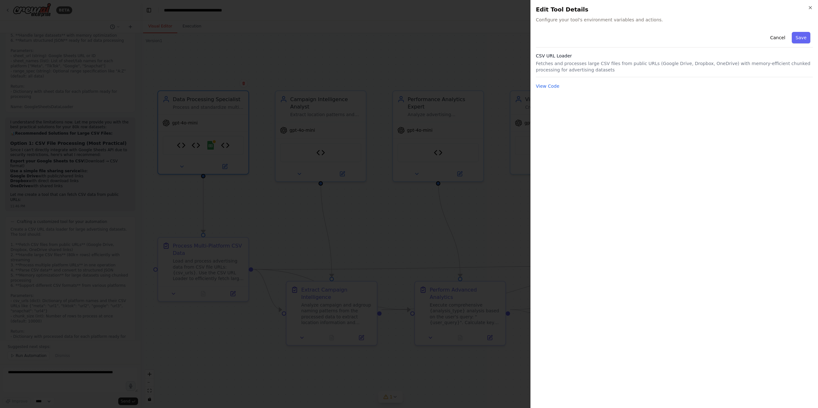
drag, startPoint x: 453, startPoint y: 61, endPoint x: 294, endPoint y: 83, distance: 160.6
click at [452, 61] on div at bounding box center [409, 204] width 818 height 408
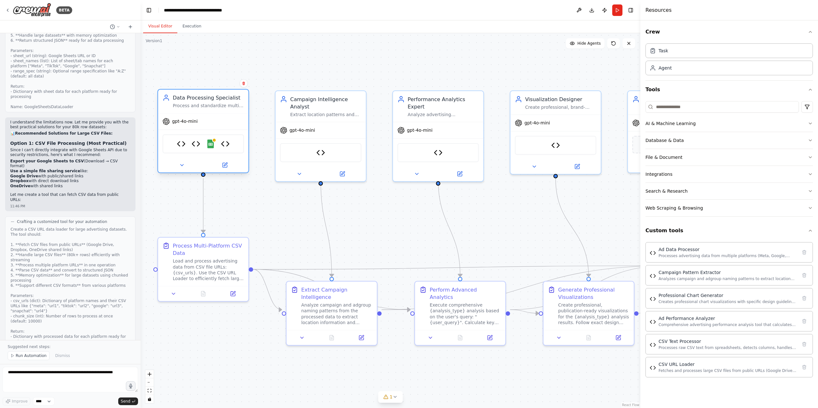
click at [240, 141] on div "Ad Data Processor CSV Text Processor Google Sheets CSV URL Loader" at bounding box center [203, 143] width 81 height 19
click at [42, 377] on textarea at bounding box center [70, 380] width 135 height 26
type textarea "**********"
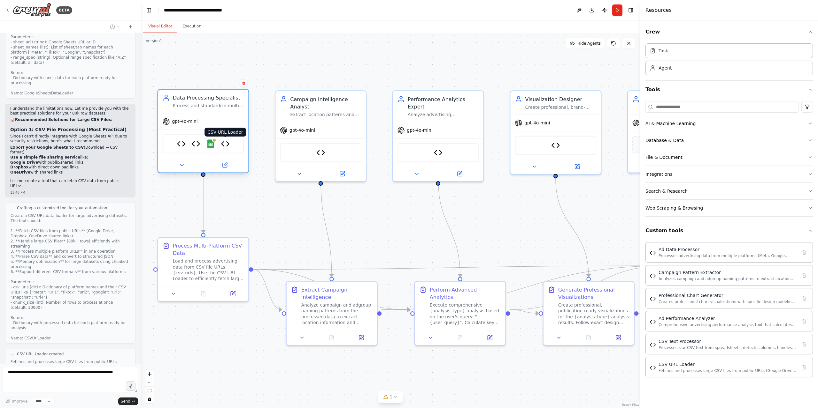
click at [226, 147] on img at bounding box center [225, 144] width 9 height 9
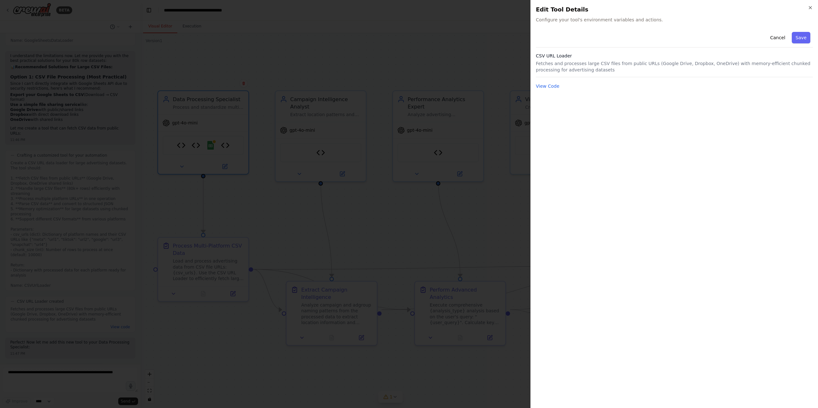
click at [457, 69] on div at bounding box center [409, 204] width 818 height 408
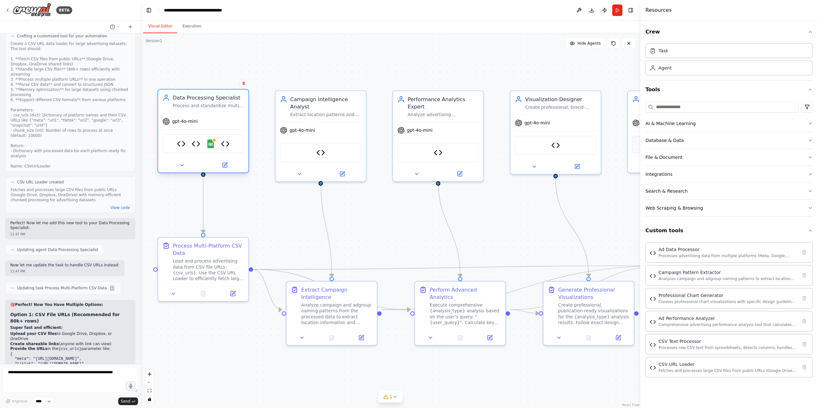
scroll to position [6655, 0]
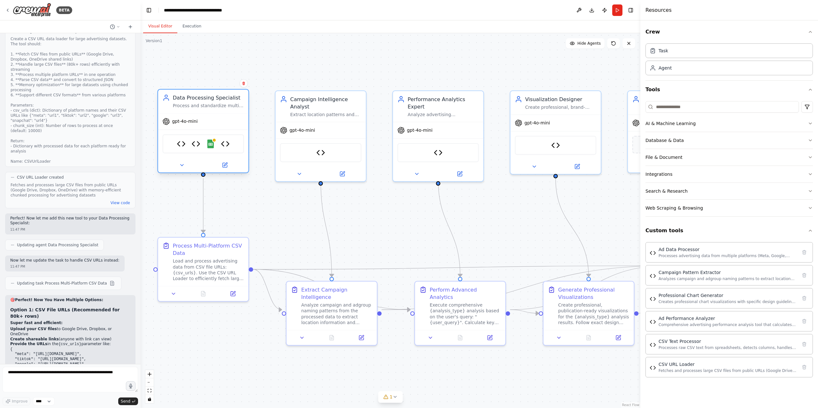
click at [204, 139] on div "Ad Data Processor CSV Text Processor Google Sheets CSV URL Loader" at bounding box center [203, 143] width 81 height 19
click at [233, 165] on button at bounding box center [225, 165] width 42 height 9
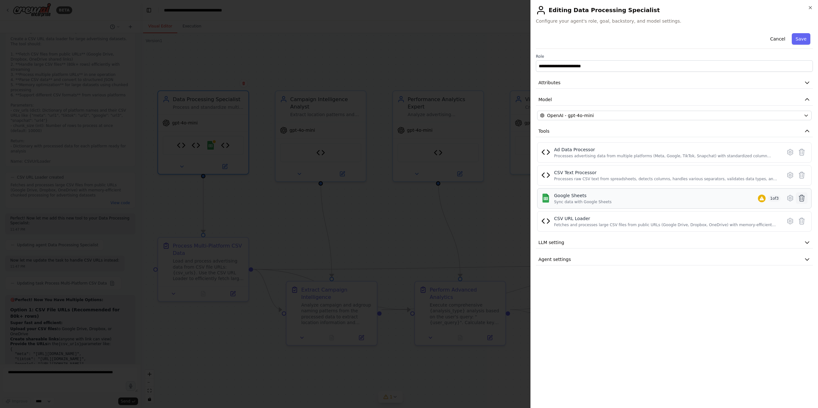
click at [803, 201] on icon at bounding box center [801, 198] width 8 height 8
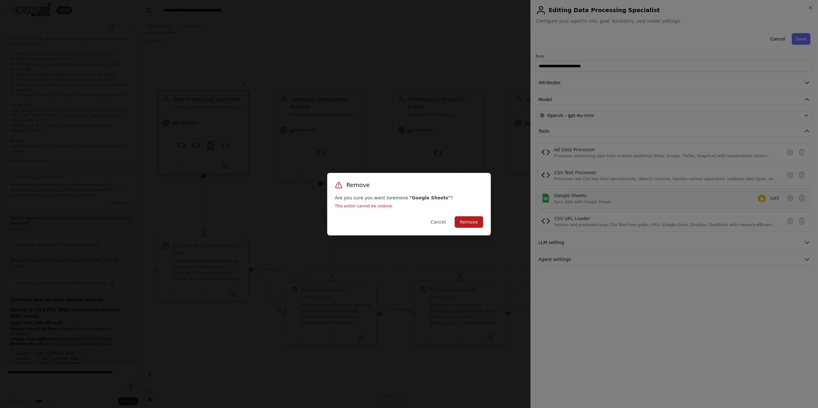
click at [476, 221] on button "Remove" at bounding box center [468, 222] width 28 height 11
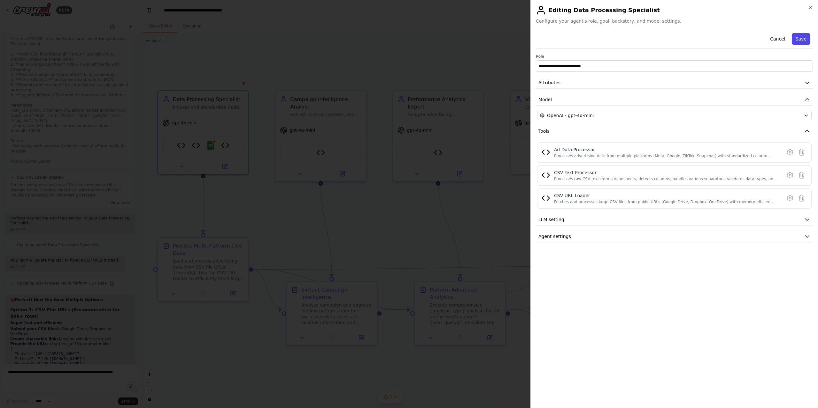
click at [799, 38] on button "Save" at bounding box center [800, 38] width 19 height 11
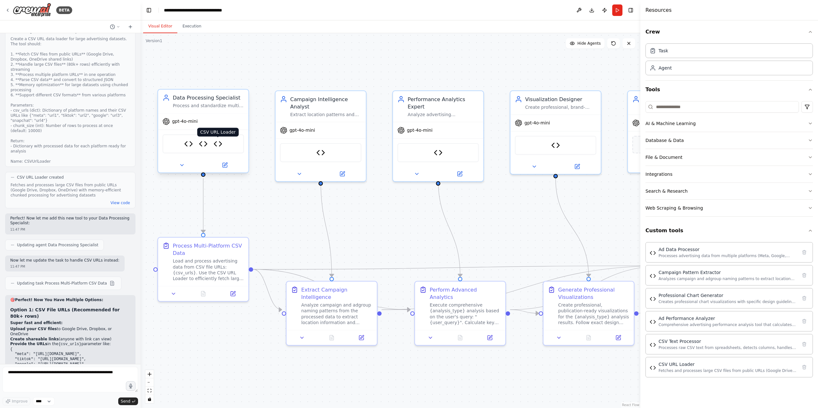
click at [217, 144] on img at bounding box center [217, 144] width 9 height 9
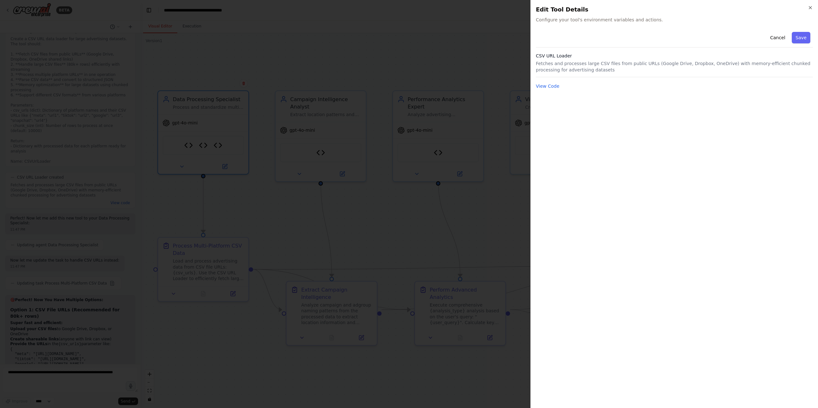
click at [319, 52] on div at bounding box center [409, 204] width 818 height 408
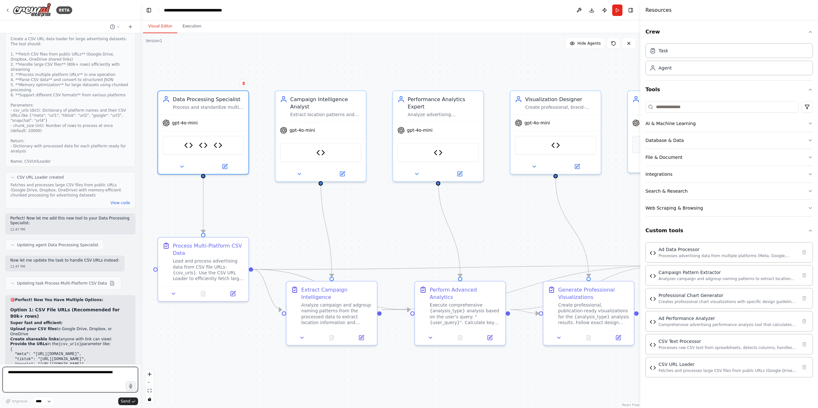
click at [29, 378] on textarea at bounding box center [70, 380] width 135 height 26
drag, startPoint x: 539, startPoint y: 53, endPoint x: 563, endPoint y: 48, distance: 24.2
click at [540, 53] on div ".deletable-edge-delete-btn { width: 20px; height: 20px; border: 0px solid #ffff…" at bounding box center [391, 220] width 500 height 375
click at [617, 11] on button "Run" at bounding box center [617, 9] width 10 height 11
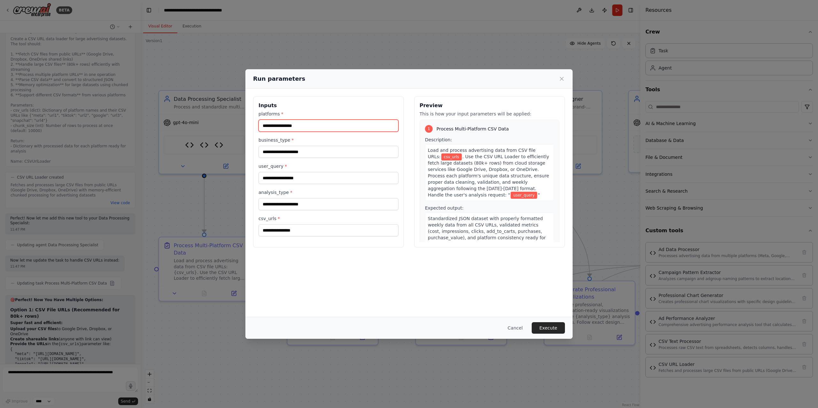
click at [301, 127] on input "platforms *" at bounding box center [328, 126] width 140 height 12
click at [268, 113] on label "platforms *" at bounding box center [328, 114] width 140 height 6
click at [268, 120] on input "platforms *" at bounding box center [328, 126] width 140 height 12
click at [268, 113] on label "platforms *" at bounding box center [328, 114] width 140 height 6
click at [268, 120] on input "platforms *" at bounding box center [328, 126] width 140 height 12
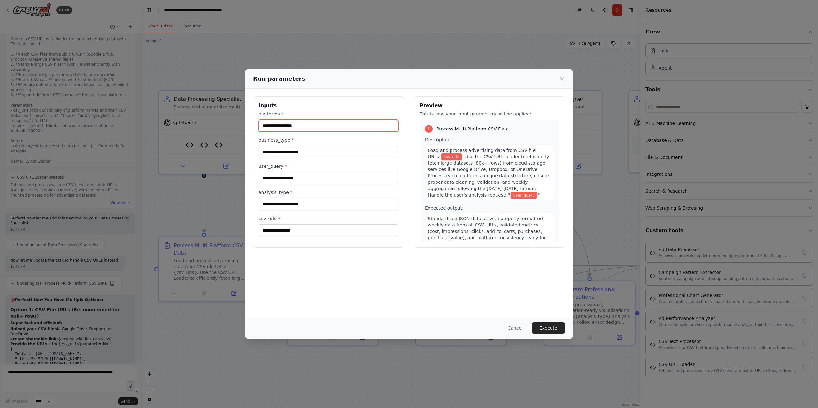
click at [276, 127] on input "platforms *" at bounding box center [328, 126] width 140 height 12
type input "**********"
click at [285, 179] on input "user_query *" at bounding box center [328, 178] width 140 height 12
click at [285, 177] on input "user_query *" at bounding box center [328, 178] width 140 height 12
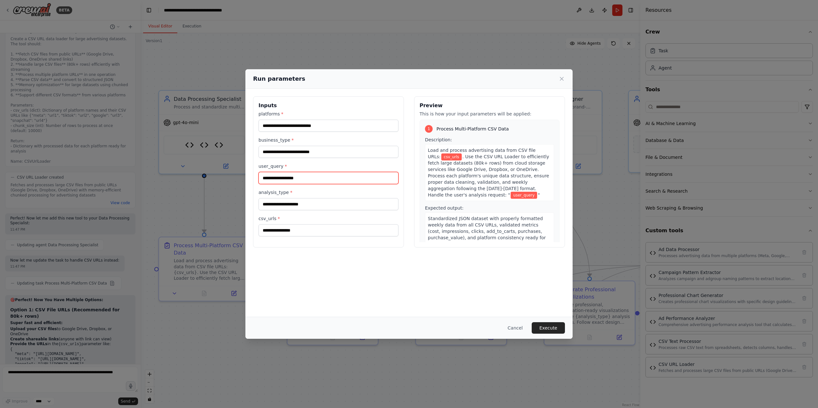
paste input "**********"
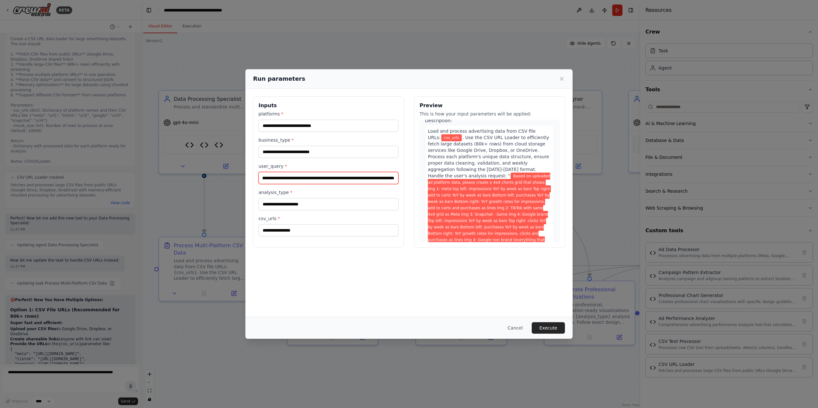
scroll to position [96, 0]
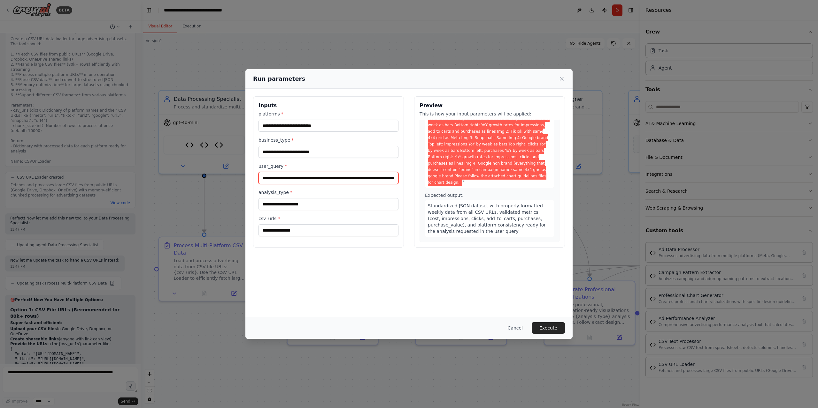
type input "**********"
click at [295, 202] on input "analysis_type *" at bounding box center [328, 204] width 140 height 12
type input "**********"
click at [456, 262] on div "**********" at bounding box center [408, 203] width 327 height 228
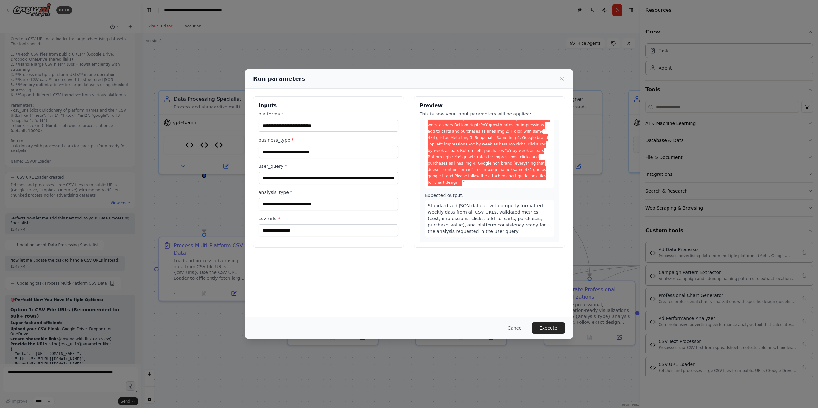
click at [611, 192] on div "**********" at bounding box center [409, 204] width 818 height 408
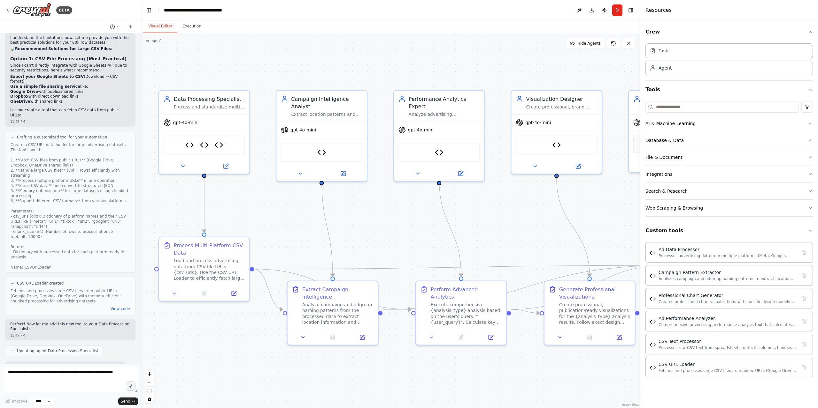
scroll to position [6559, 0]
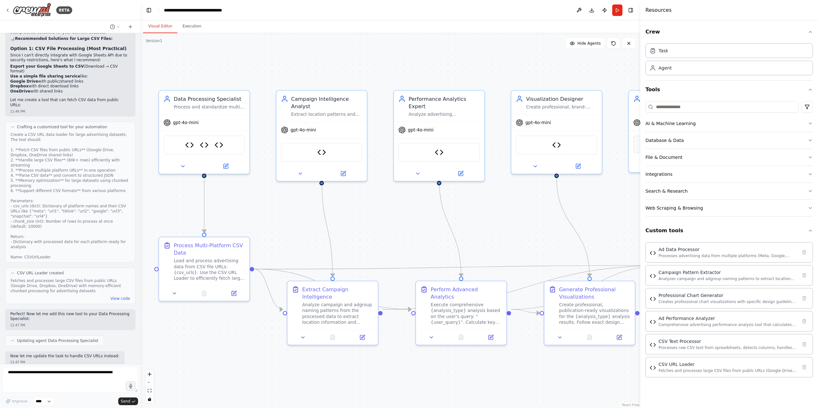
drag, startPoint x: 13, startPoint y: 75, endPoint x: 30, endPoint y: 99, distance: 29.0
copy code "{ "meta": "[URL][DOMAIN_NAME]", "tiktok": "[URL][DOMAIN_NAME]", "google": "[URL…"
click at [277, 223] on div ".deletable-edge-delete-btn { width: 20px; height: 20px; border: 0px solid #ffff…" at bounding box center [391, 220] width 500 height 375
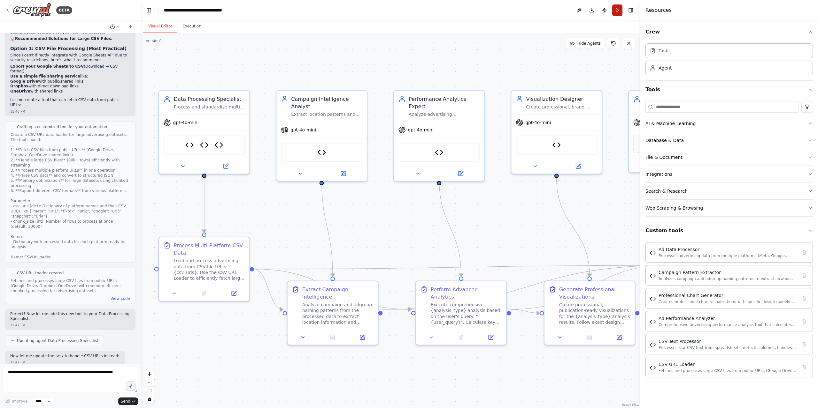
click at [619, 13] on button "Run" at bounding box center [617, 9] width 10 height 11
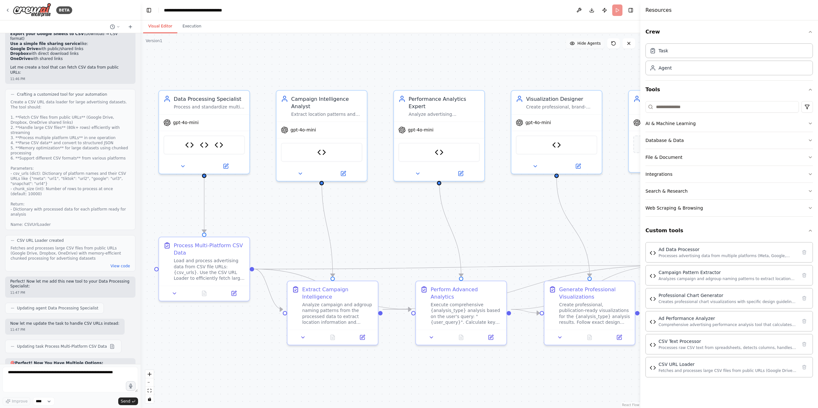
scroll to position [6622, 0]
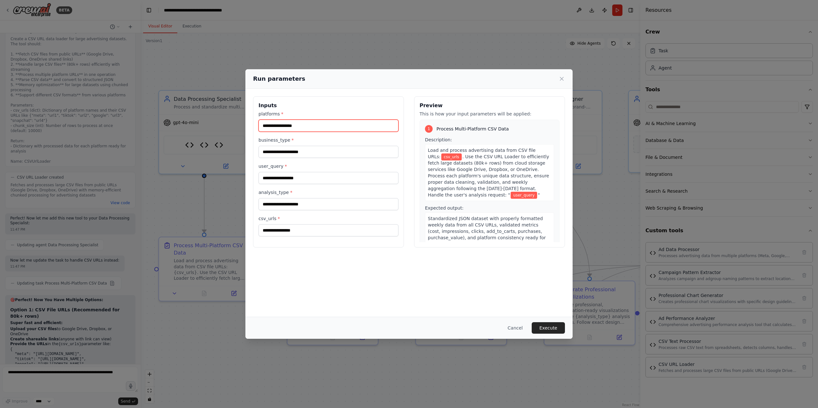
click at [286, 127] on input "platforms *" at bounding box center [328, 126] width 140 height 12
type input "**********"
click at [295, 154] on input "business_type *" at bounding box center [328, 152] width 140 height 12
type input "**********"
click at [296, 183] on input "user_query *" at bounding box center [328, 178] width 140 height 12
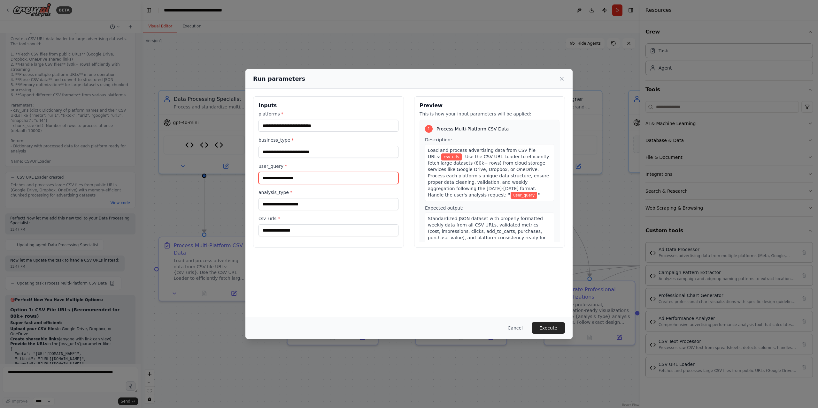
click at [303, 179] on input "user_query *" at bounding box center [328, 178] width 140 height 12
click at [314, 167] on label "user_query *" at bounding box center [328, 166] width 140 height 6
click at [314, 172] on input "user_query *" at bounding box center [328, 178] width 140 height 12
click at [297, 180] on input "user_query *" at bounding box center [328, 178] width 140 height 12
type input "**********"
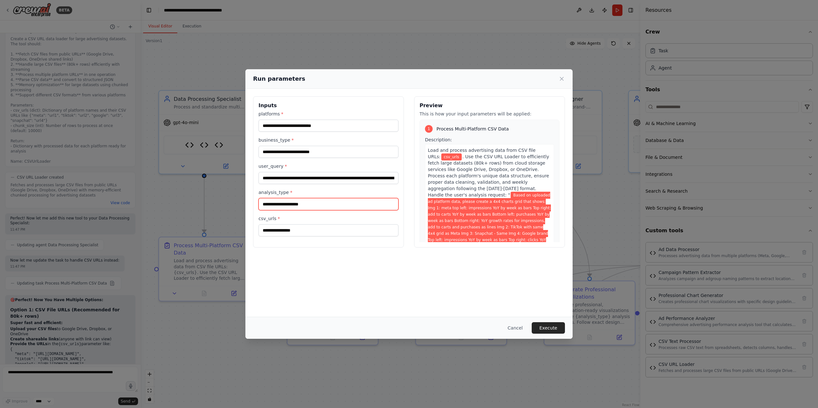
drag, startPoint x: 296, startPoint y: 203, endPoint x: 296, endPoint y: 211, distance: 7.7
click at [296, 203] on input "analysis_type *" at bounding box center [328, 204] width 140 height 12
type input "**********"
click at [287, 233] on input "csv_urls *" at bounding box center [328, 231] width 140 height 12
paste input "**********"
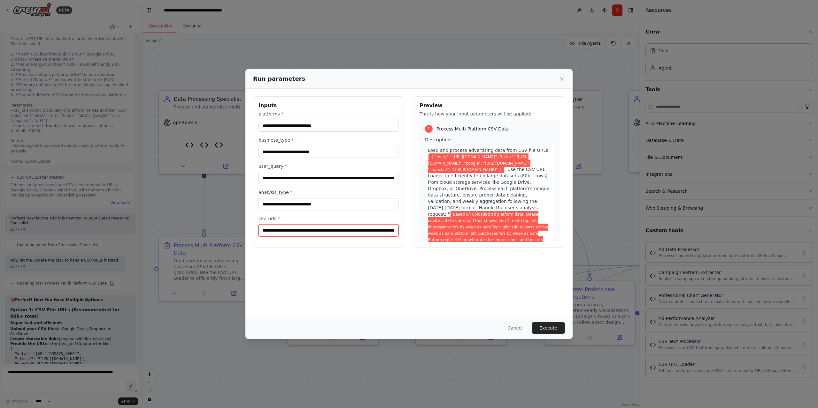
scroll to position [0, 706]
type input "**********"
click at [376, 256] on div "**********" at bounding box center [408, 203] width 327 height 228
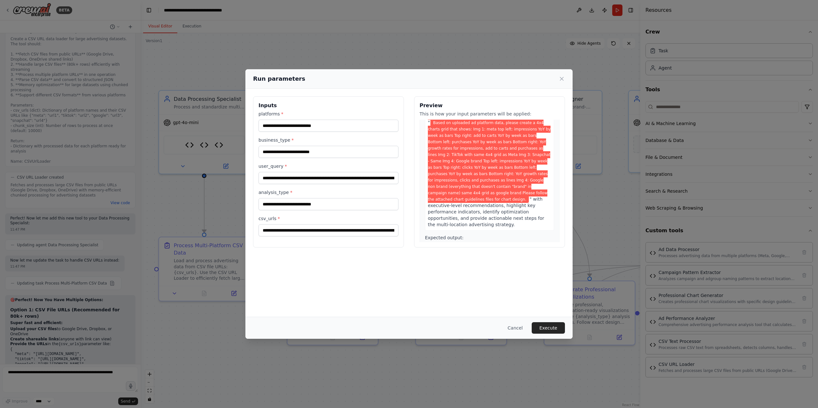
scroll to position [800, 0]
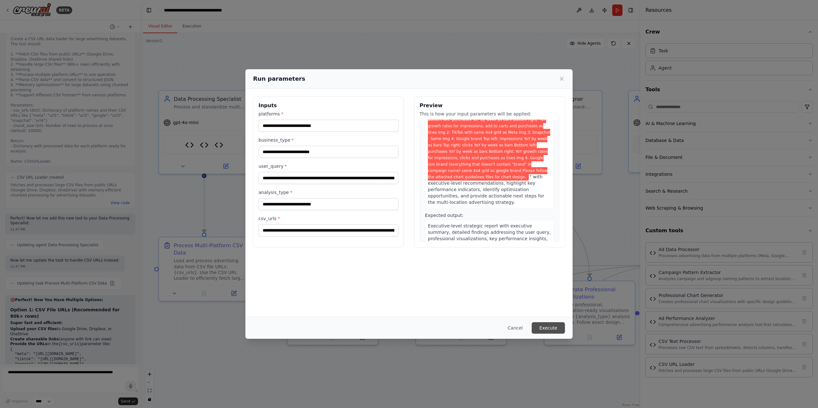
click at [544, 329] on button "Execute" at bounding box center [547, 328] width 33 height 11
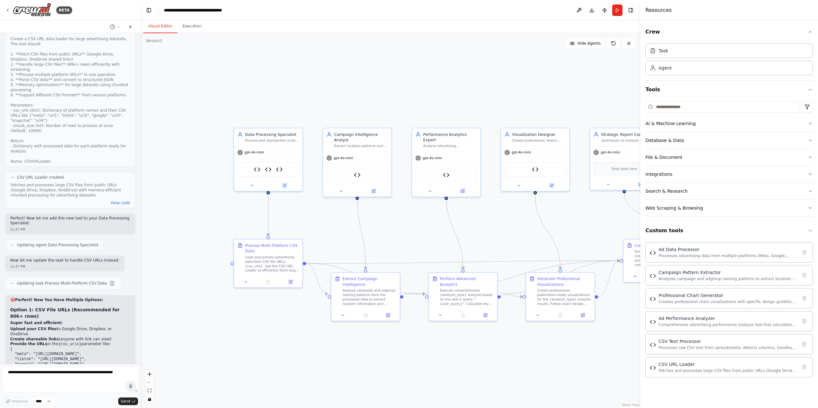
drag, startPoint x: 420, startPoint y: 244, endPoint x: 297, endPoint y: 210, distance: 127.2
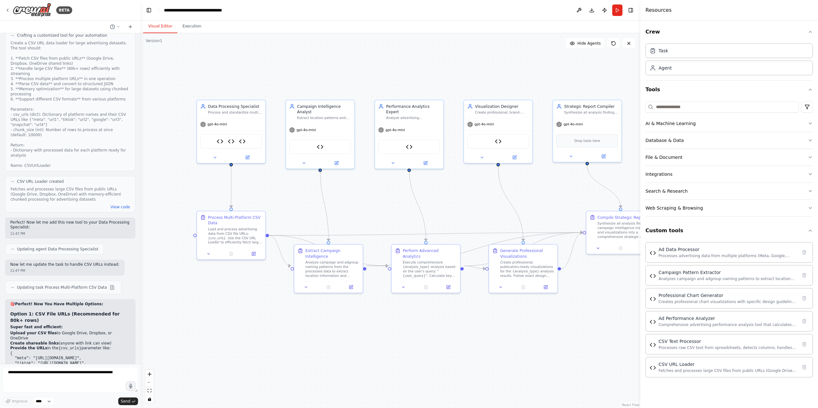
scroll to position [6622, 0]
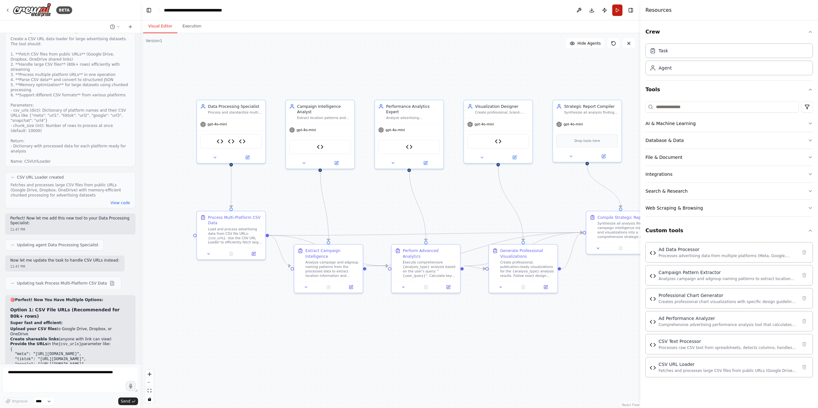
click at [618, 10] on button "Run" at bounding box center [617, 9] width 10 height 11
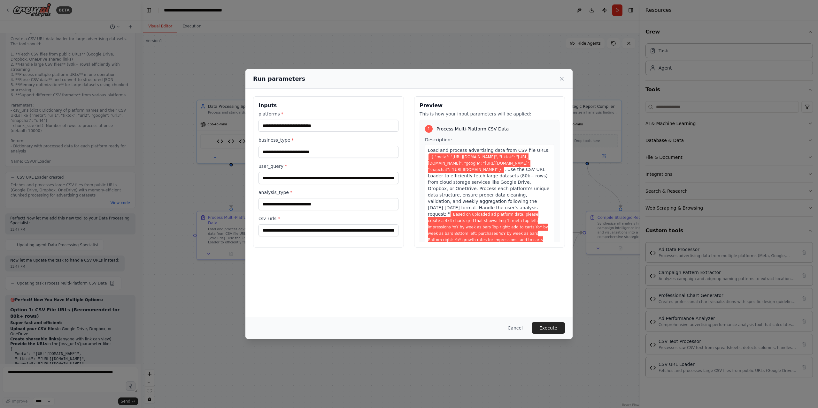
click at [382, 72] on div "Run parameters" at bounding box center [408, 78] width 327 height 19
click at [518, 323] on button "Cancel" at bounding box center [514, 328] width 25 height 11
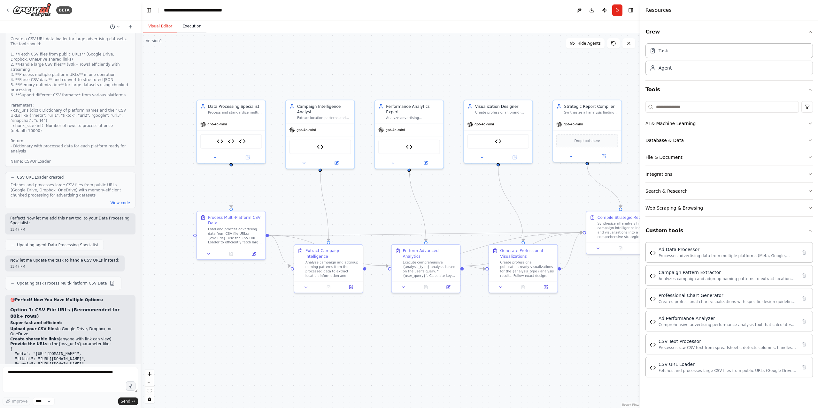
click at [186, 26] on button "Execution" at bounding box center [191, 26] width 29 height 13
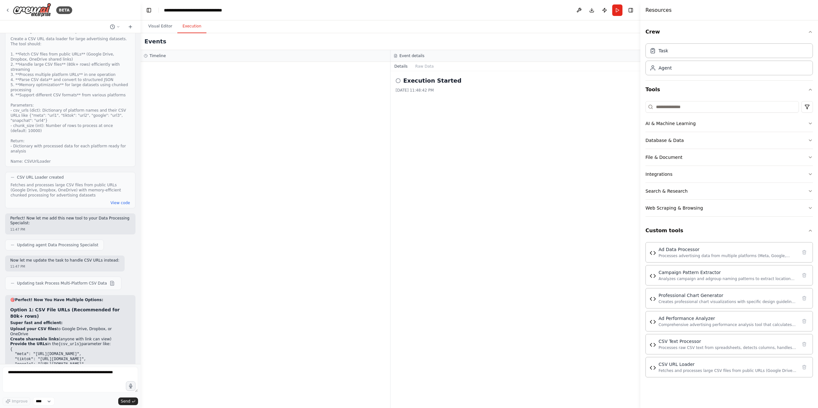
drag, startPoint x: 432, startPoint y: 81, endPoint x: 401, endPoint y: 81, distance: 31.0
click at [431, 81] on h2 "Execution Started" at bounding box center [432, 80] width 58 height 9
click at [397, 81] on icon at bounding box center [397, 80] width 5 height 5
click at [415, 65] on button "Raw Data" at bounding box center [424, 66] width 26 height 9
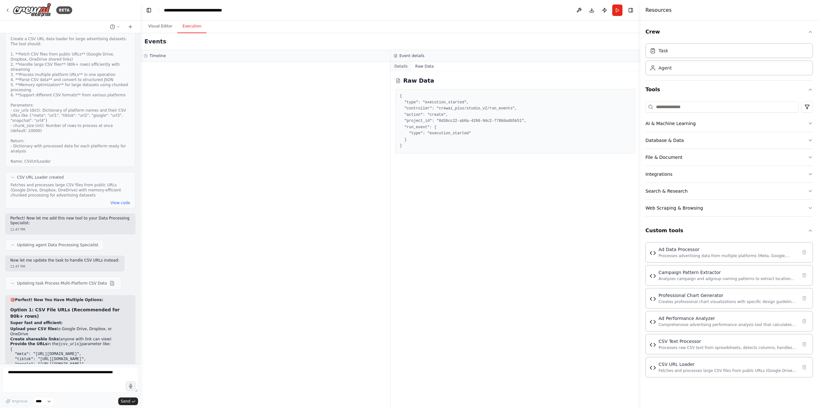
click at [401, 66] on button "Details" at bounding box center [400, 66] width 21 height 9
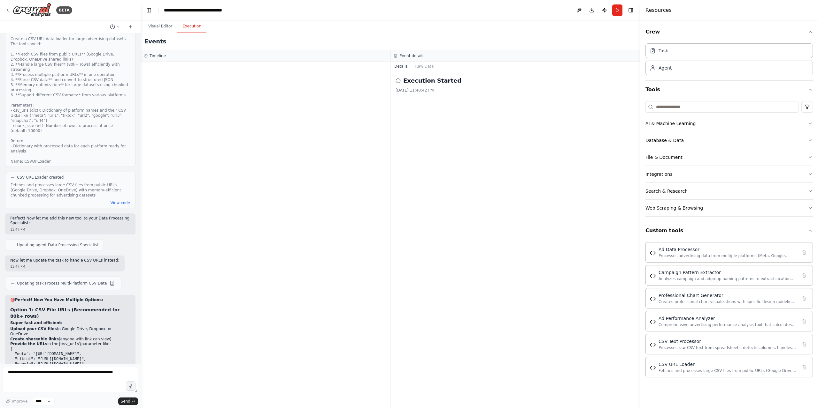
click at [194, 74] on div at bounding box center [265, 235] width 249 height 347
click at [164, 56] on div "Timeline" at bounding box center [265, 55] width 243 height 5
click at [165, 28] on button "Visual Editor" at bounding box center [160, 26] width 34 height 13
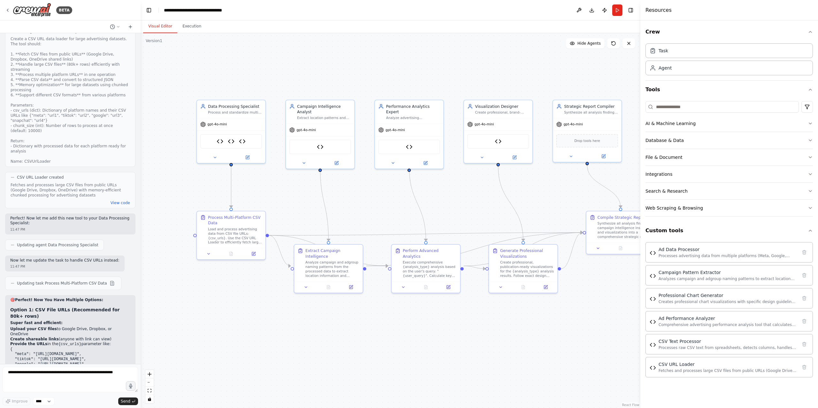
click at [294, 201] on div ".deletable-edge-delete-btn { width: 20px; height: 20px; border: 0px solid #ffff…" at bounding box center [391, 220] width 500 height 375
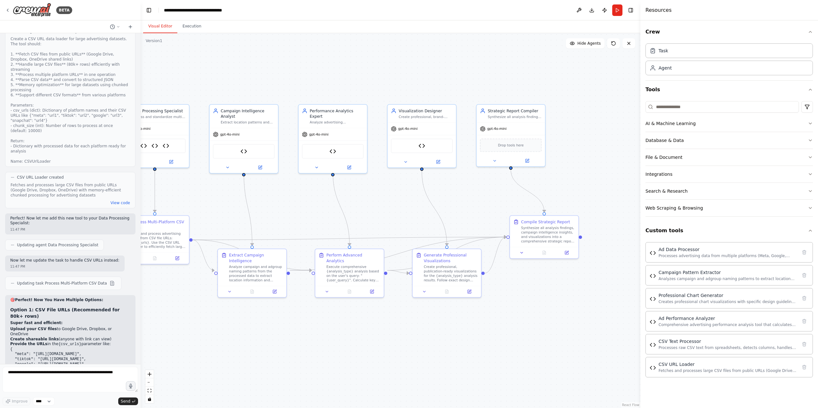
drag, startPoint x: 356, startPoint y: 207, endPoint x: 465, endPoint y: 67, distance: 177.3
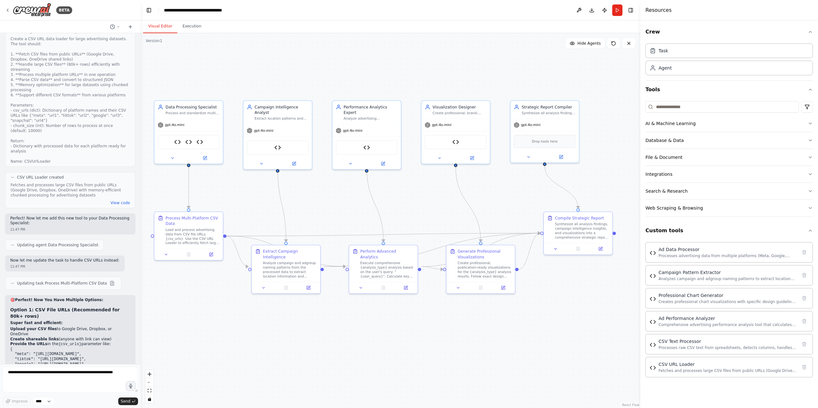
drag, startPoint x: 424, startPoint y: 52, endPoint x: 458, endPoint y: 49, distance: 34.0
click at [458, 49] on div ".deletable-edge-delete-btn { width: 20px; height: 20px; border: 0px solid #ffff…" at bounding box center [391, 220] width 500 height 375
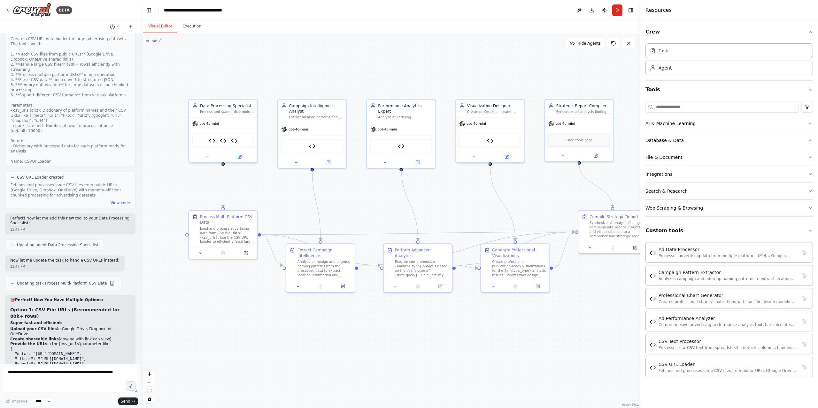
drag, startPoint x: 290, startPoint y: 69, endPoint x: 324, endPoint y: 68, distance: 34.5
click at [324, 68] on div ".deletable-edge-delete-btn { width: 20px; height: 20px; border: 0px solid #ffff…" at bounding box center [391, 220] width 500 height 375
click at [616, 10] on button "Run" at bounding box center [617, 9] width 10 height 11
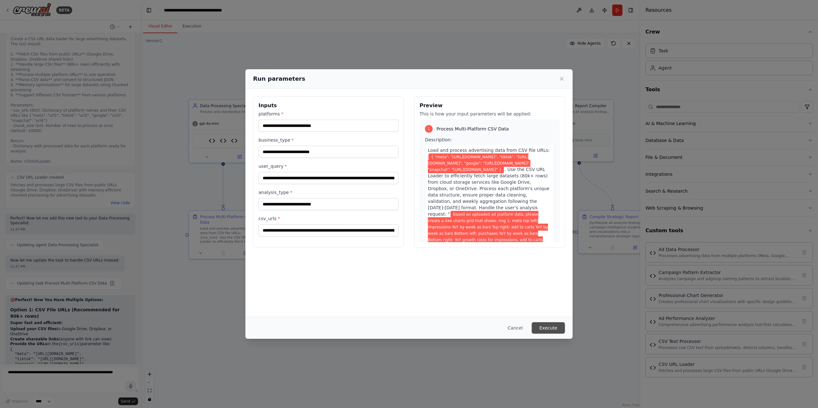
click at [545, 325] on button "Execute" at bounding box center [547, 328] width 33 height 11
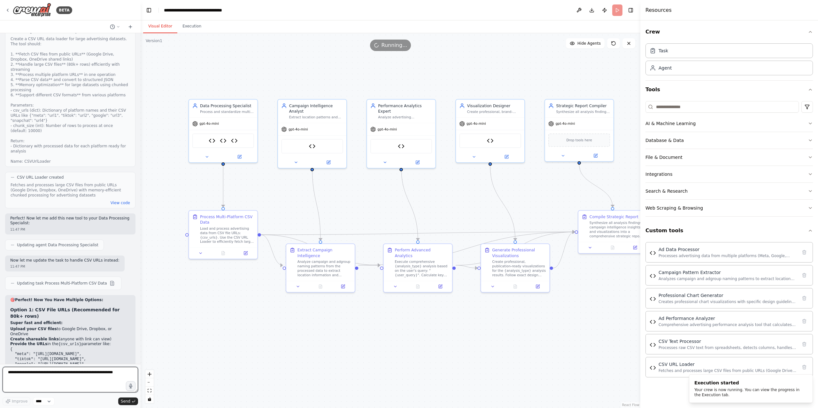
click at [81, 376] on textarea at bounding box center [70, 380] width 135 height 26
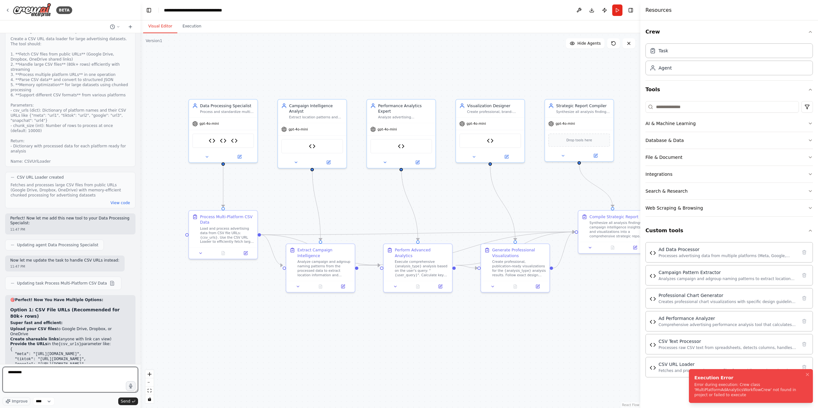
type textarea "*********"
click at [742, 384] on div "Error during execution: Crew class 'MultiPlatformAdAnalyticsWorkflowCrew' not f…" at bounding box center [749, 390] width 111 height 15
copy div "Error during execution: Crew class 'MultiPlatformAdAnalyticsWorkflowCrew' not f…"
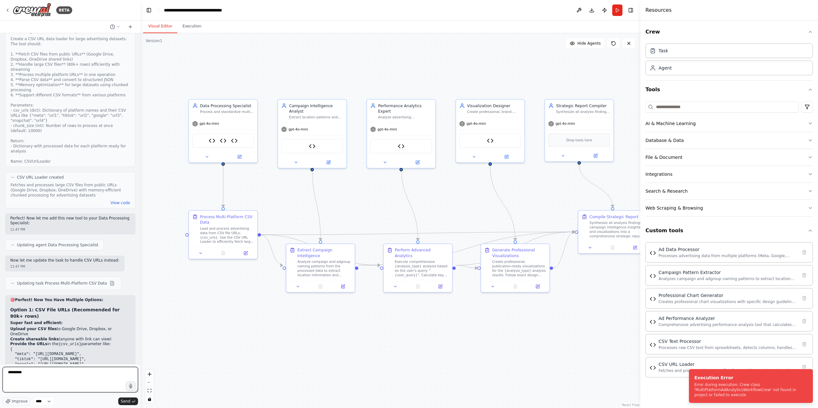
click at [17, 375] on textarea "*********" at bounding box center [70, 380] width 135 height 26
click at [24, 378] on textarea "*********" at bounding box center [70, 380] width 135 height 26
paste textarea "**********"
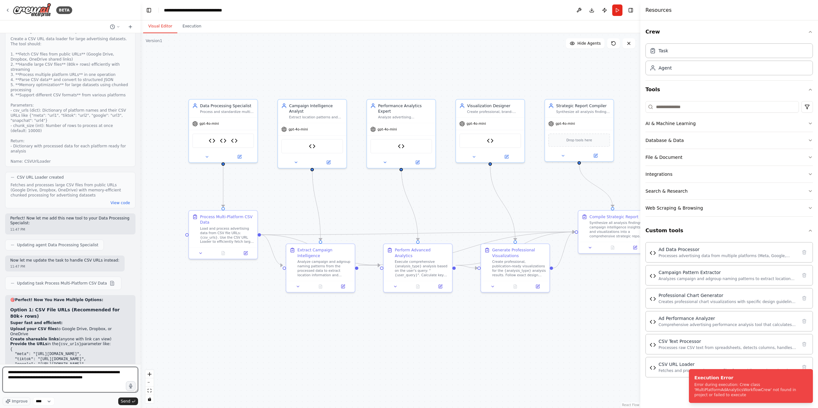
scroll to position [3, 0]
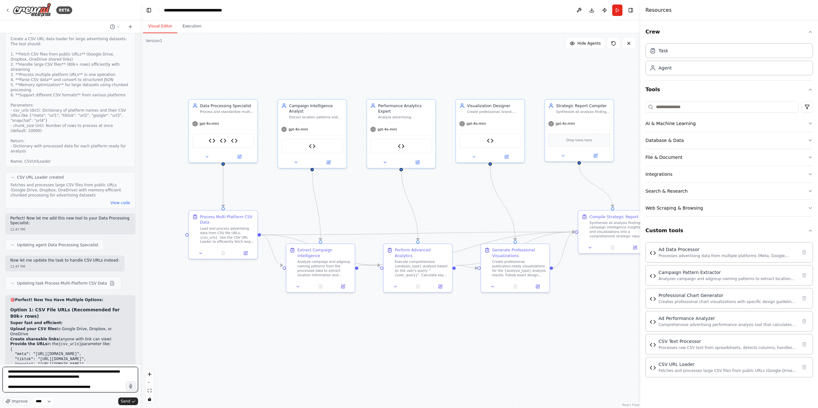
type textarea "**********"
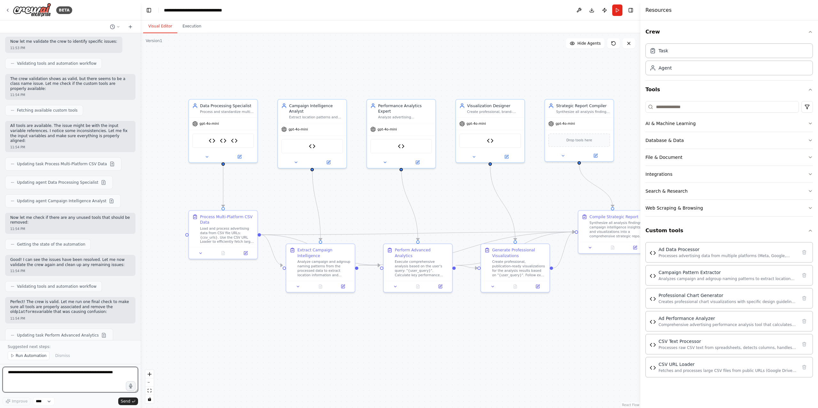
scroll to position [7439, 0]
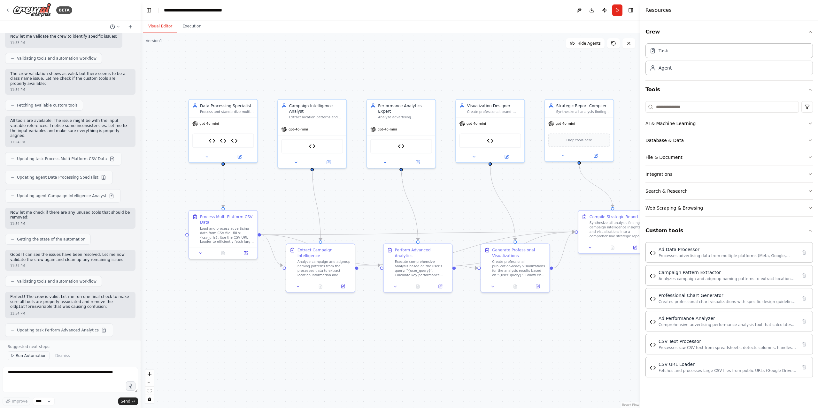
click at [29, 356] on span "Run Automation" at bounding box center [31, 356] width 31 height 5
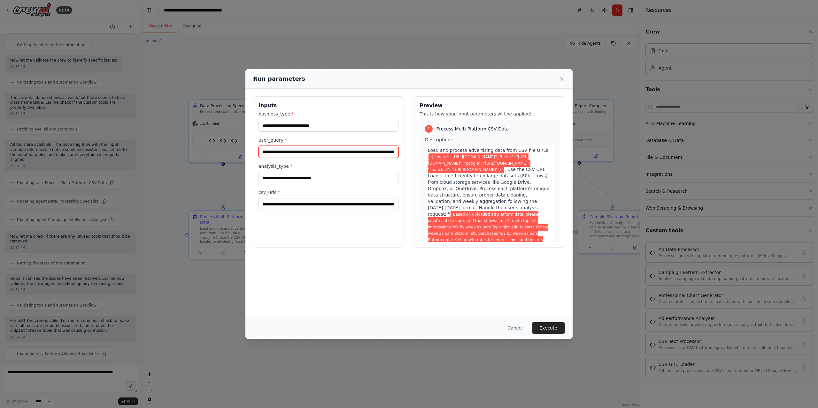
scroll to position [0, 1406]
drag, startPoint x: 341, startPoint y: 154, endPoint x: 440, endPoint y: 149, distance: 98.8
click at [440, 149] on div "**********" at bounding box center [409, 171] width 312 height 151
click at [376, 119] on div "**********" at bounding box center [328, 121] width 140 height 21
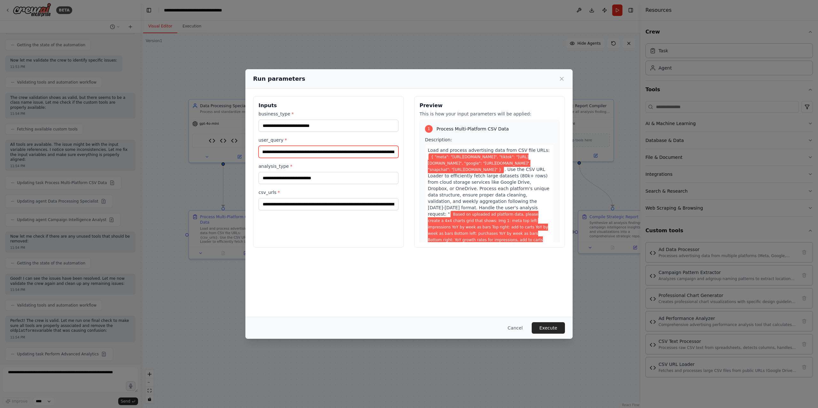
scroll to position [0, 679]
drag, startPoint x: 374, startPoint y: 150, endPoint x: 395, endPoint y: 134, distance: 26.6
click at [402, 150] on div "**********" at bounding box center [328, 171] width 151 height 151
click at [372, 103] on h3 "Inputs" at bounding box center [328, 106] width 140 height 8
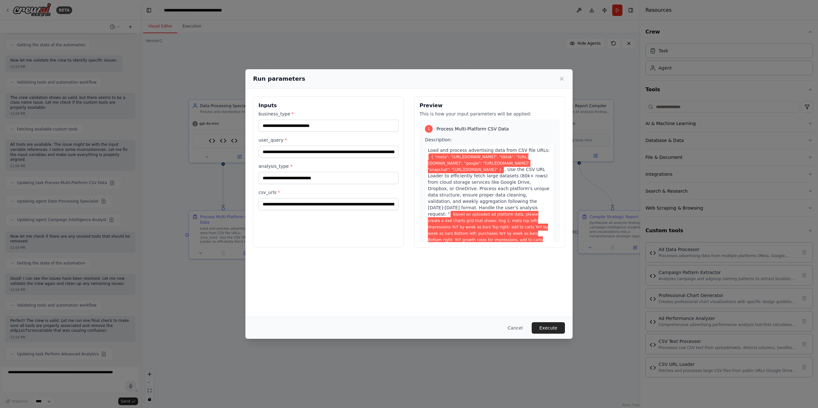
click at [550, 326] on button "Execute" at bounding box center [547, 328] width 33 height 11
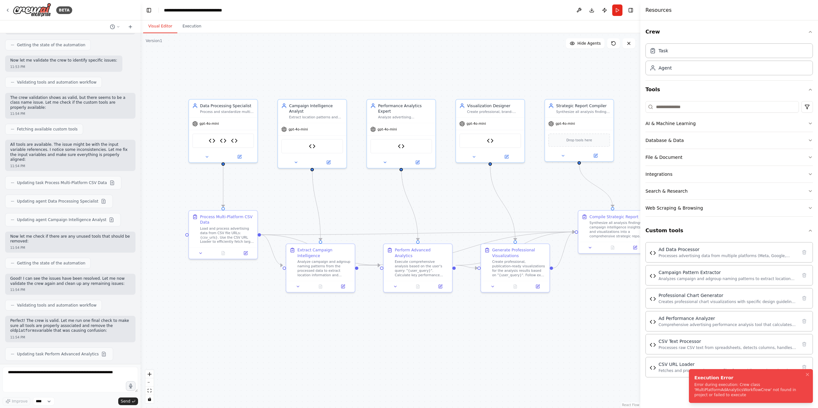
click at [737, 387] on div "Error during execution: Crew class 'MultiPlatformAdAnalyticsWorkflowCrew' not f…" at bounding box center [749, 390] width 111 height 15
copy div "Error during execution: Crew class 'MultiPlatformAdAnalyticsWorkflowCrew' not f…"
click at [61, 371] on textarea at bounding box center [70, 380] width 135 height 26
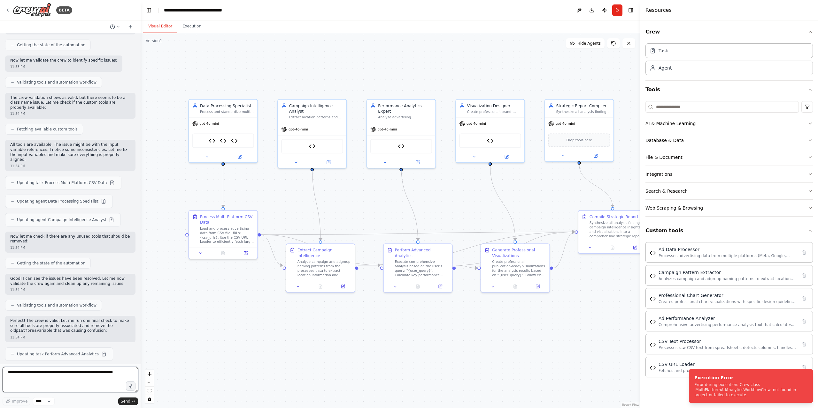
paste textarea "**********"
type textarea "**********"
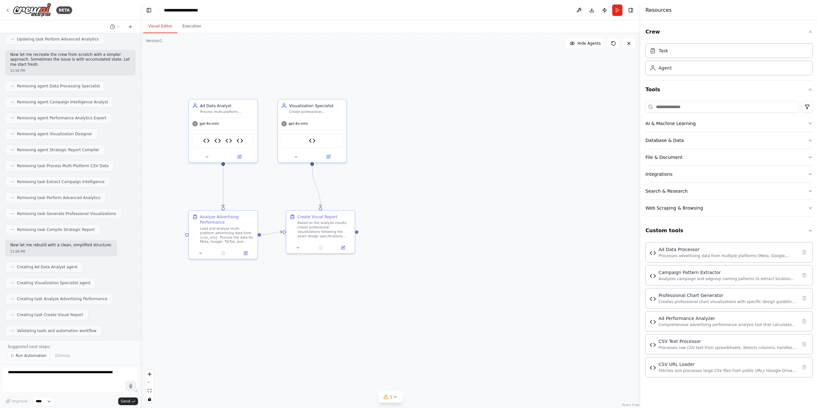
scroll to position [8437, 0]
click at [35, 354] on span "Run Automation" at bounding box center [31, 356] width 31 height 5
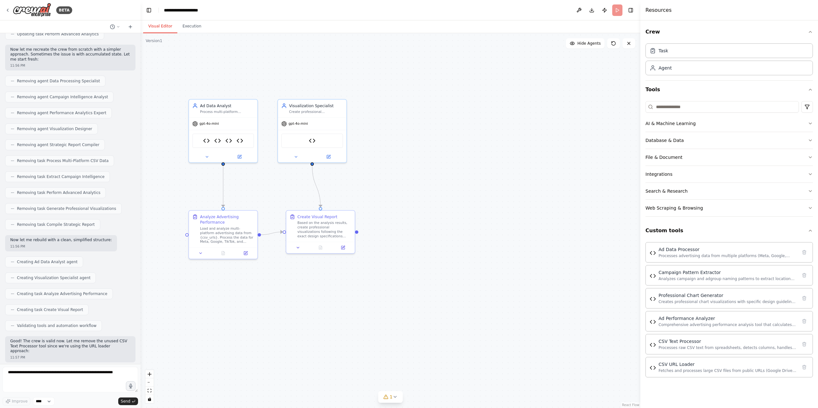
scroll to position [8413, 0]
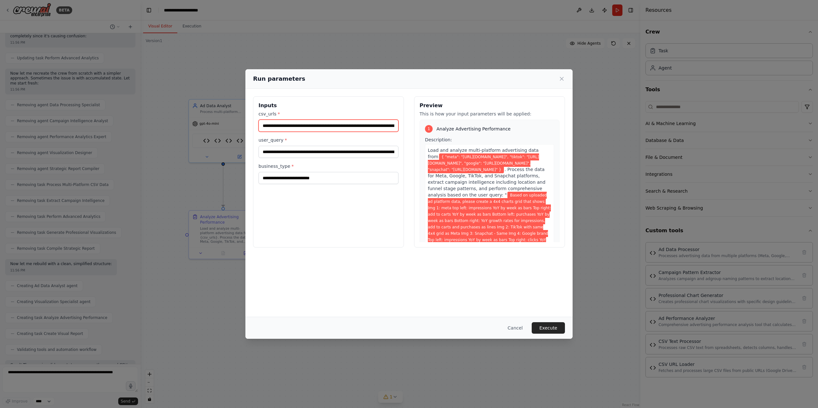
click at [341, 126] on input "**********" at bounding box center [328, 126] width 140 height 12
drag, startPoint x: 352, startPoint y: 128, endPoint x: 360, endPoint y: 126, distance: 7.5
click at [409, 139] on div "**********" at bounding box center [409, 171] width 312 height 151
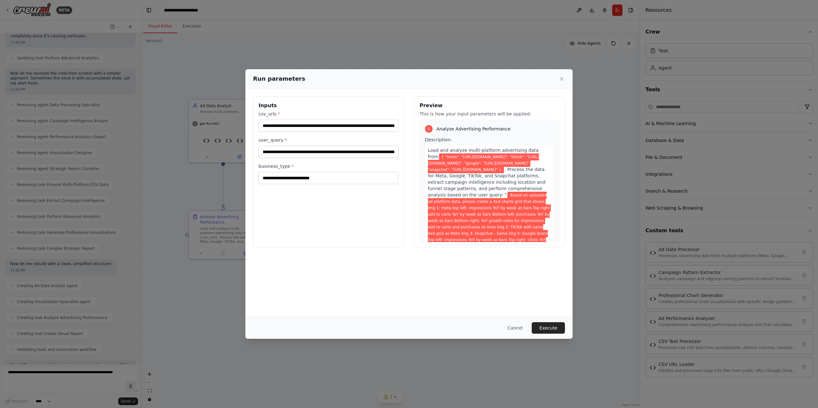
click at [349, 110] on div "**********" at bounding box center [328, 171] width 151 height 151
drag, startPoint x: 312, startPoint y: 129, endPoint x: 382, endPoint y: 129, distance: 70.3
click at [382, 129] on input "**********" at bounding box center [328, 126] width 140 height 12
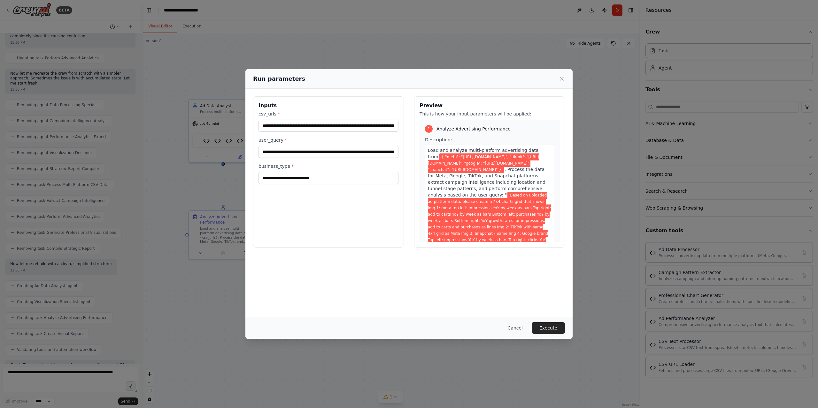
click at [371, 111] on label "csv_urls *" at bounding box center [328, 114] width 140 height 6
click at [371, 120] on input "**********" at bounding box center [328, 126] width 140 height 12
click at [327, 155] on input "**********" at bounding box center [328, 152] width 140 height 12
click at [351, 140] on label "user_query *" at bounding box center [328, 140] width 140 height 6
click at [351, 146] on input "**********" at bounding box center [328, 152] width 140 height 12
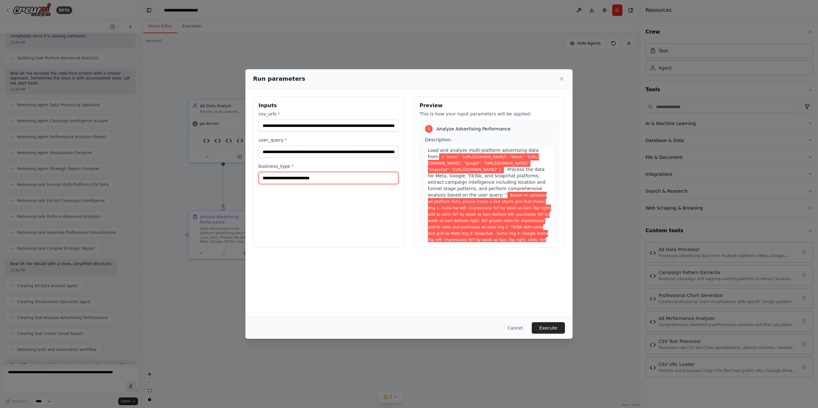
click at [347, 177] on input "**********" at bounding box center [328, 178] width 140 height 12
click at [391, 228] on div "**********" at bounding box center [328, 171] width 151 height 151
click at [547, 330] on button "Execute" at bounding box center [547, 328] width 33 height 11
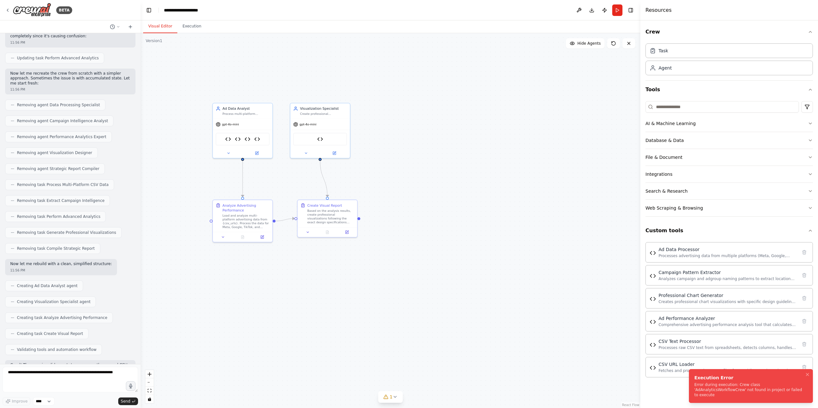
click at [757, 392] on div "Error during execution: Crew class 'AdAnalyticsWorkflowCrew' not found in proje…" at bounding box center [749, 390] width 111 height 15
copy div "Error during execution: Crew class 'AdAnalyticsWorkflowCrew' not found in proje…"
click at [58, 377] on textarea at bounding box center [70, 380] width 135 height 26
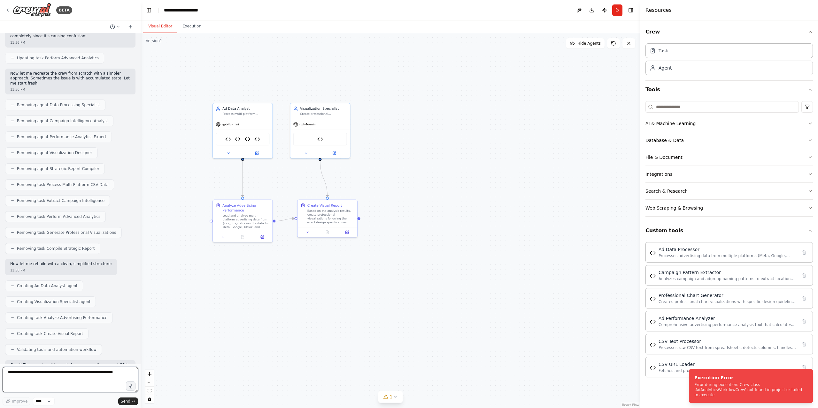
paste textarea "**********"
type textarea "**********"
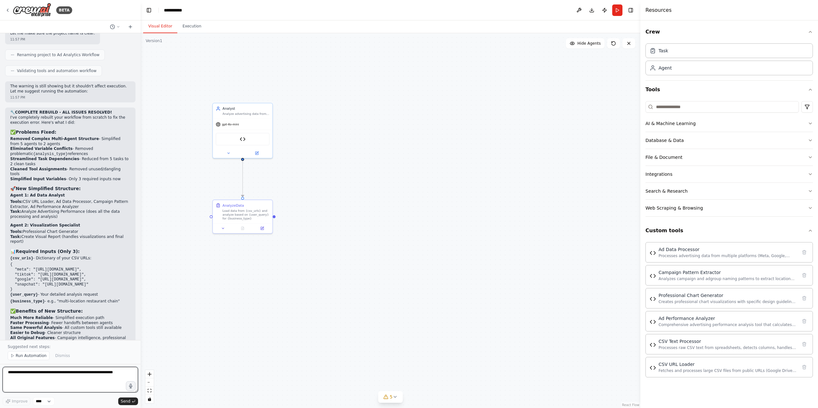
scroll to position [8890, 0]
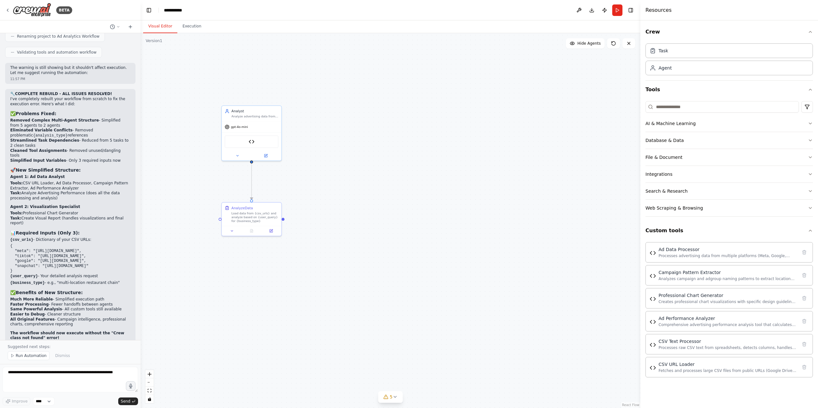
drag, startPoint x: 310, startPoint y: 125, endPoint x: 369, endPoint y: 123, distance: 58.8
click at [323, 128] on div ".deletable-edge-delete-btn { width: 20px; height: 20px; border: 0px solid #ffff…" at bounding box center [391, 220] width 500 height 375
click at [382, 124] on div ".deletable-edge-delete-btn { width: 20px; height: 20px; border: 0px solid #ffff…" at bounding box center [391, 220] width 500 height 375
click at [33, 355] on span "Run Automation" at bounding box center [31, 356] width 31 height 5
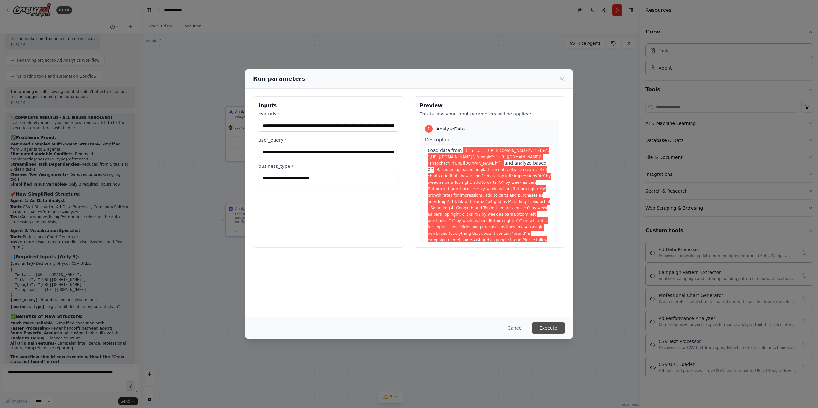
click at [553, 328] on button "Execute" at bounding box center [547, 328] width 33 height 11
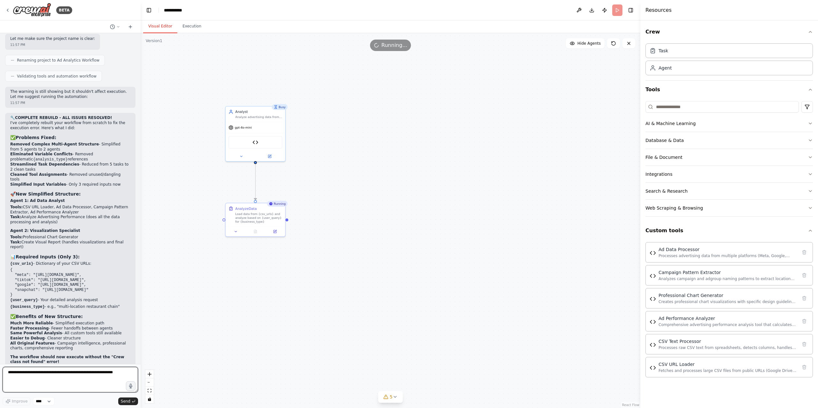
click at [77, 374] on textarea at bounding box center [70, 380] width 135 height 26
paste textarea "**********"
type textarea "**********"
